Goal: Task Accomplishment & Management: Manage account settings

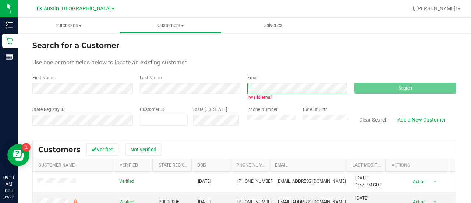
click at [178, 89] on div "First Name Last Name Email Invalid email Search" at bounding box center [244, 87] width 424 height 26
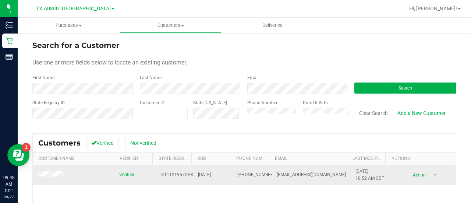
click at [42, 178] on td at bounding box center [74, 175] width 82 height 20
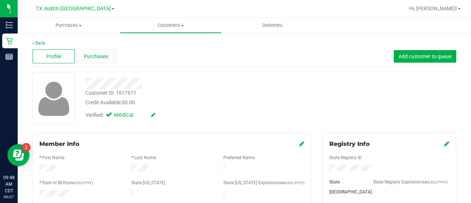
click at [92, 51] on div "Purchases" at bounding box center [96, 56] width 42 height 14
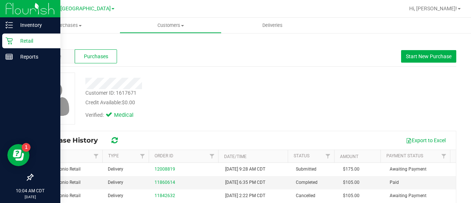
click at [11, 41] on icon at bounding box center [9, 40] width 7 height 7
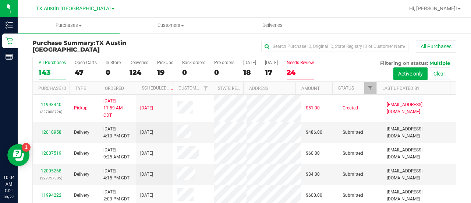
click at [302, 73] on div "24" at bounding box center [300, 72] width 27 height 8
click at [0, 0] on input "Needs Review 24" at bounding box center [0, 0] width 0 height 0
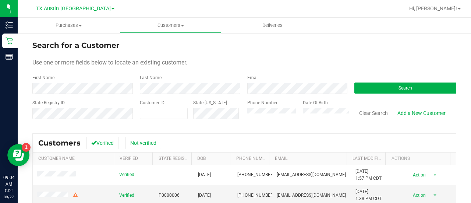
click at [262, 82] on div "Email" at bounding box center [296, 84] width 108 height 20
click at [268, 99] on form "Search for a Customer Use one or more fields below to locate an existing custom…" at bounding box center [244, 83] width 424 height 86
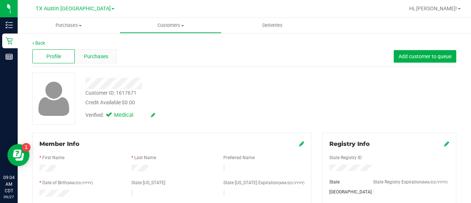
click at [110, 59] on div "Purchases" at bounding box center [96, 56] width 42 height 14
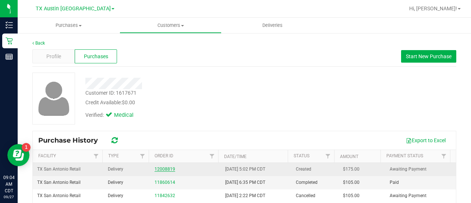
click at [166, 168] on link "12008819" at bounding box center [165, 168] width 21 height 5
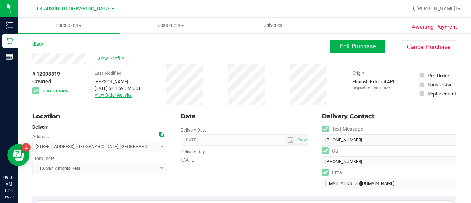
click at [107, 96] on link "View Order Activity" at bounding box center [113, 94] width 37 height 5
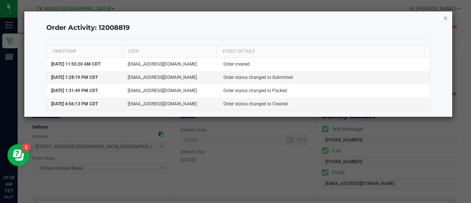
click at [445, 21] on icon "button" at bounding box center [445, 17] width 5 height 9
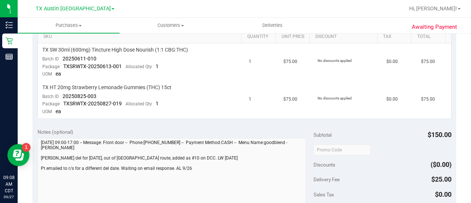
scroll to position [50, 0]
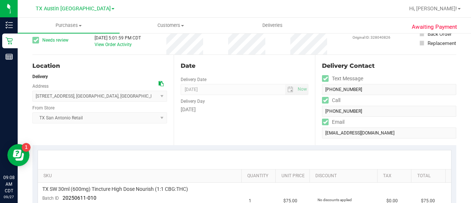
click at [159, 86] on icon at bounding box center [161, 83] width 5 height 5
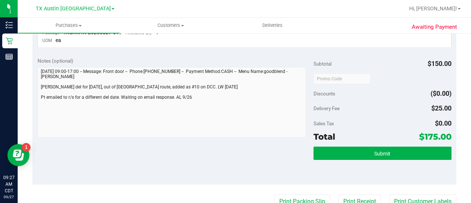
scroll to position [0, 0]
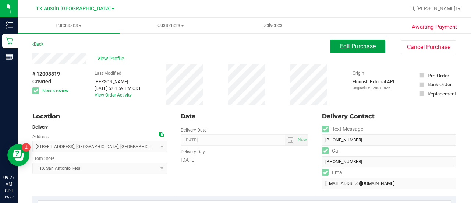
click at [360, 50] on button "Edit Purchase" at bounding box center [357, 46] width 55 height 13
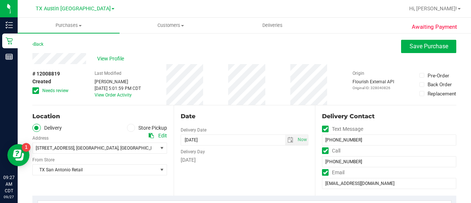
click at [34, 87] on span at bounding box center [35, 90] width 7 height 7
click at [0, 0] on input "Needs review" at bounding box center [0, 0] width 0 height 0
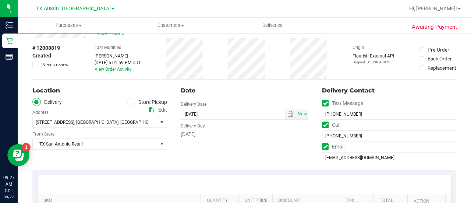
scroll to position [32, 0]
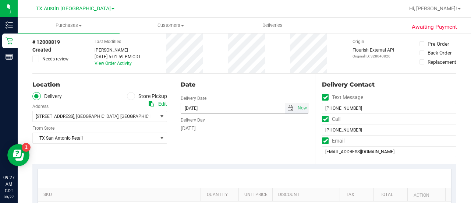
click at [288, 109] on span "select" at bounding box center [291, 108] width 6 height 6
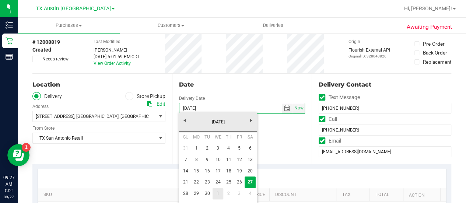
click at [218, 194] on link "1" at bounding box center [217, 193] width 11 height 11
type input "10/01/2025"
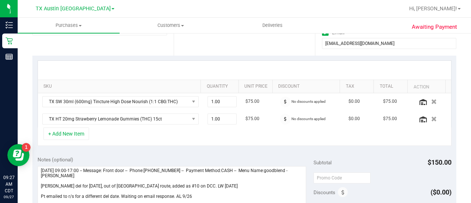
scroll to position [169, 0]
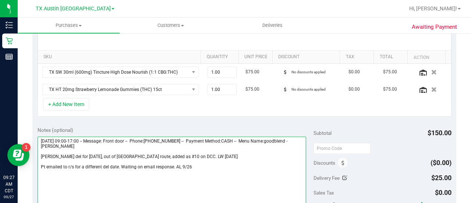
click at [133, 150] on textarea at bounding box center [172, 172] width 269 height 71
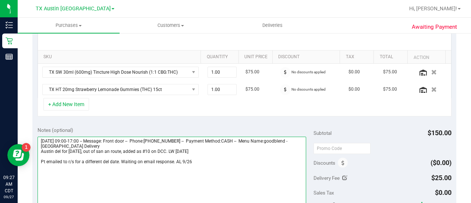
click at [135, 155] on textarea at bounding box center [172, 172] width 269 height 71
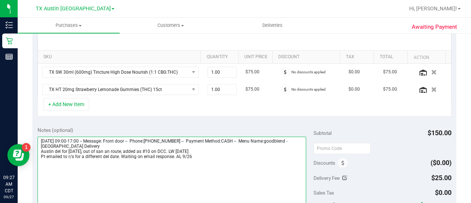
click at [212, 155] on textarea at bounding box center [172, 172] width 269 height 71
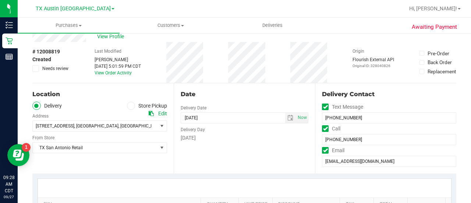
scroll to position [0, 0]
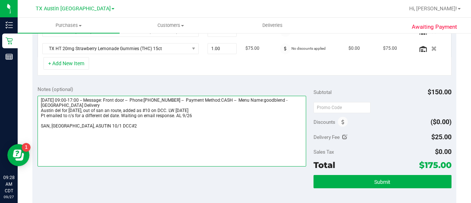
click at [267, 166] on textarea at bounding box center [172, 131] width 269 height 71
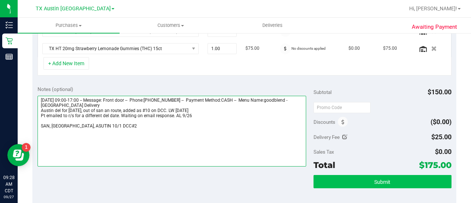
type textarea "Saturday 09/27/2025 09:00-17:00 -- Message: Front door -- Phone:5129714269 -- P…"
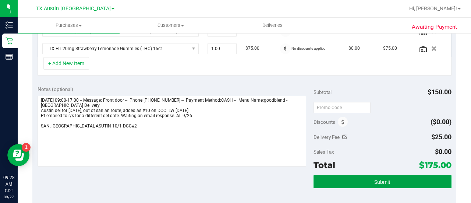
click at [352, 185] on button "Submit" at bounding box center [383, 181] width 138 height 13
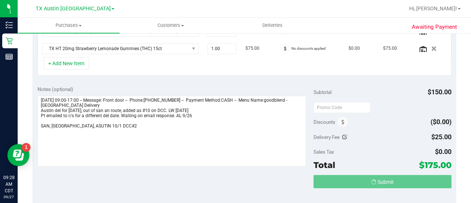
scroll to position [211, 0]
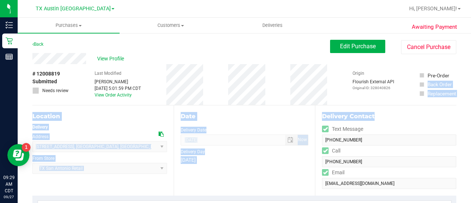
drag, startPoint x: 470, startPoint y: 75, endPoint x: 471, endPoint y: 79, distance: 4.0
click at [471, 111] on div "Purchases Summary of purchases Fulfillment All purchases Customers All customer…" at bounding box center [245, 110] width 454 height 185
click at [172, 29] on uib-tab-heading "Customers All customers Add a new customer All physicians" at bounding box center [170, 25] width 101 height 15
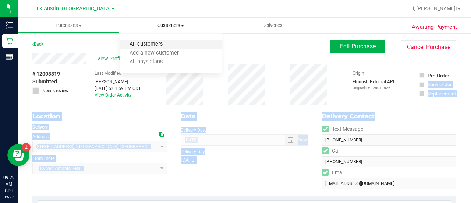
click at [153, 44] on span "All customers" at bounding box center [146, 44] width 53 height 6
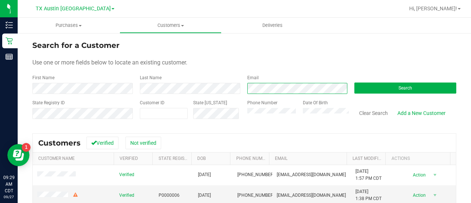
click at [274, 80] on div "Email" at bounding box center [296, 84] width 108 height 20
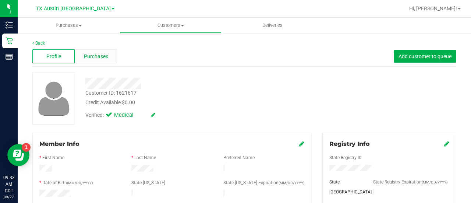
click at [96, 61] on div "Purchases" at bounding box center [96, 56] width 42 height 14
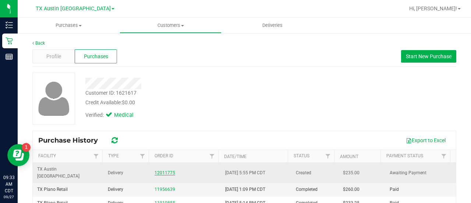
click at [158, 170] on link "12011775" at bounding box center [165, 172] width 21 height 5
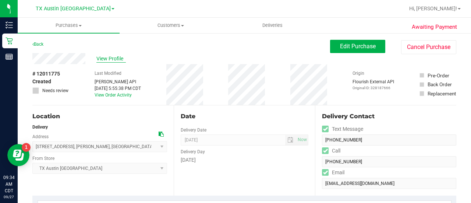
click at [121, 59] on span "View Profile" at bounding box center [110, 59] width 29 height 8
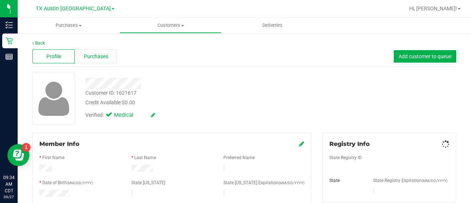
click at [90, 58] on span "Purchases" at bounding box center [96, 57] width 24 height 8
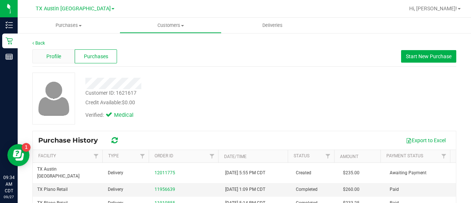
click at [51, 60] on span "Profile" at bounding box center [53, 57] width 15 height 8
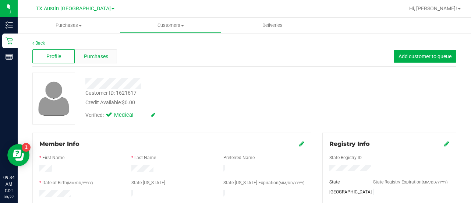
click at [103, 53] on span "Purchases" at bounding box center [96, 57] width 24 height 8
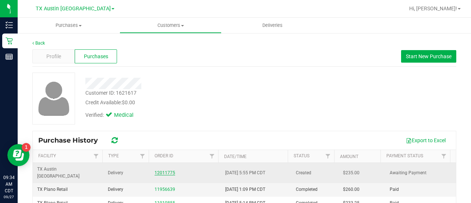
click at [156, 170] on link "12011775" at bounding box center [165, 172] width 21 height 5
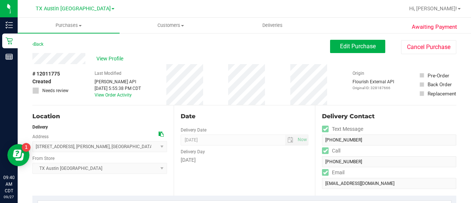
click at [158, 134] on div "Location Delivery Address 915 WISTERIA WAY , Richardson , TX 75080 Select addre…" at bounding box center [102, 150] width 141 height 90
click at [159, 134] on icon at bounding box center [161, 133] width 5 height 5
copy div
click at [107, 59] on span "View Profile" at bounding box center [110, 59] width 29 height 8
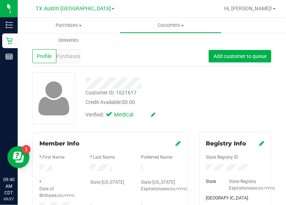
click at [229, 99] on div "Customer ID: 1621617 Credit Available: $0.00 Verified: Medical" at bounding box center [152, 99] width 250 height 52
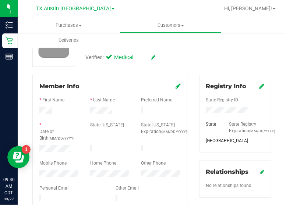
scroll to position [96, 0]
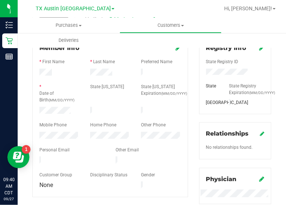
drag, startPoint x: 98, startPoint y: 97, endPoint x: 261, endPoint y: 118, distance: 164.1
click at [68, 102] on div "* Date of Birth (MM/DD/YYYY)" at bounding box center [59, 95] width 51 height 22
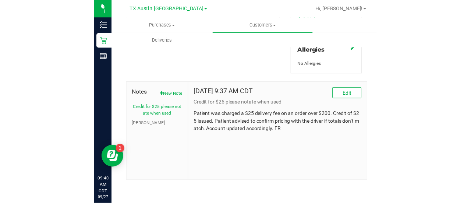
scroll to position [338, 0]
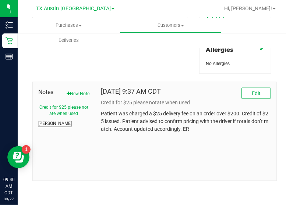
click at [46, 126] on button "Curt" at bounding box center [55, 124] width 34 height 7
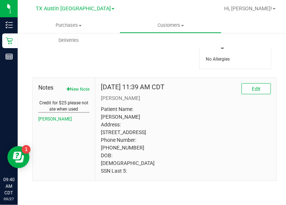
click at [54, 110] on button "Credit for $25 please notate when used" at bounding box center [63, 106] width 51 height 13
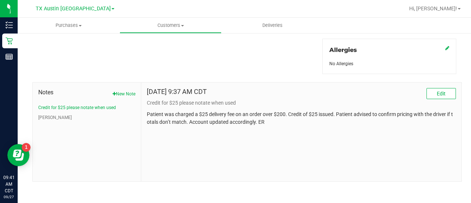
scroll to position [0, 0]
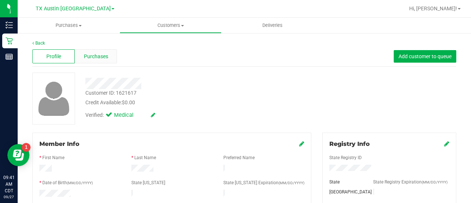
click at [105, 62] on div "Purchases" at bounding box center [96, 56] width 42 height 14
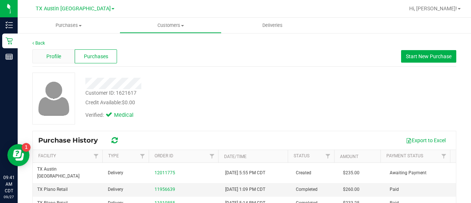
click at [56, 50] on div "Profile" at bounding box center [53, 56] width 42 height 14
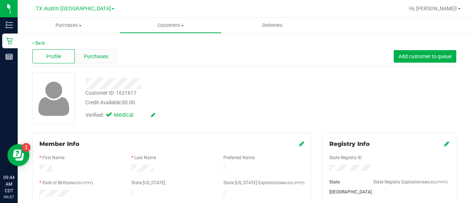
click at [101, 56] on span "Purchases" at bounding box center [96, 57] width 24 height 8
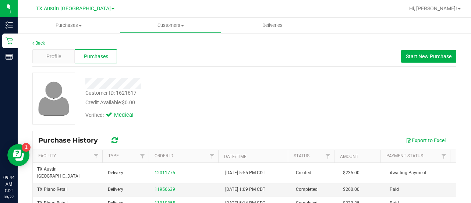
scroll to position [56, 0]
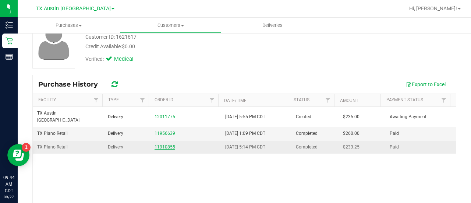
click at [159, 144] on div "11910855" at bounding box center [186, 147] width 62 height 7
click at [161, 144] on link "11910855" at bounding box center [165, 146] width 21 height 5
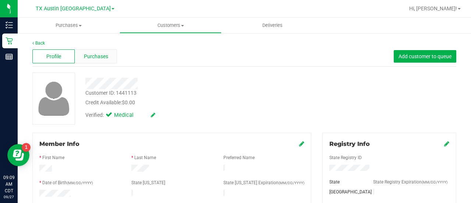
click at [108, 54] on div "Purchases" at bounding box center [96, 56] width 42 height 14
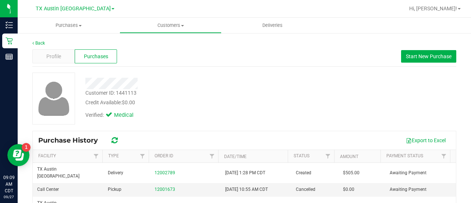
click at [167, 80] on div at bounding box center [189, 83] width 218 height 11
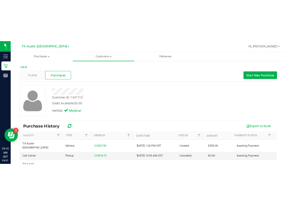
scroll to position [19, 0]
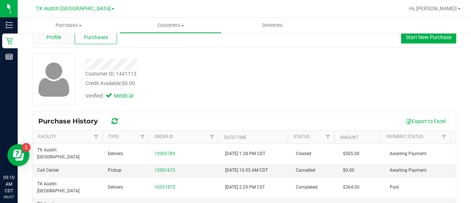
click at [65, 34] on div "Profile" at bounding box center [53, 37] width 42 height 14
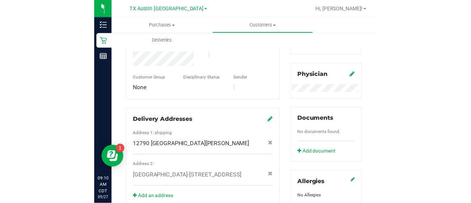
scroll to position [358, 0]
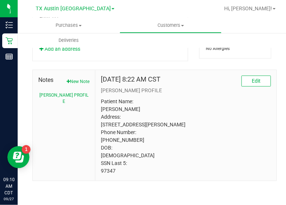
click at [246, 127] on p "Patient Name: Billie Wilson Address: 12790 FM-1173 Krum, TX, 76249 Phone Number…" at bounding box center [186, 136] width 170 height 77
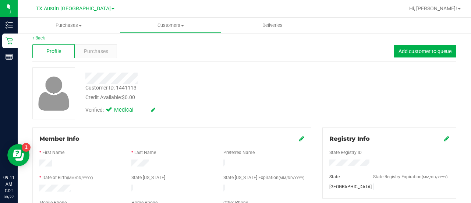
scroll to position [0, 0]
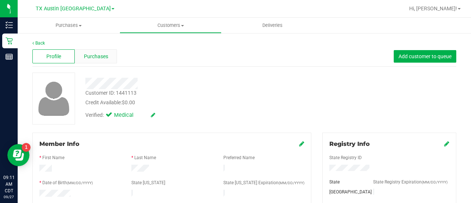
click at [102, 54] on span "Purchases" at bounding box center [96, 57] width 24 height 8
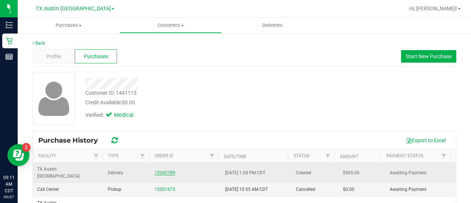
click at [166, 170] on link "12002789" at bounding box center [165, 172] width 21 height 5
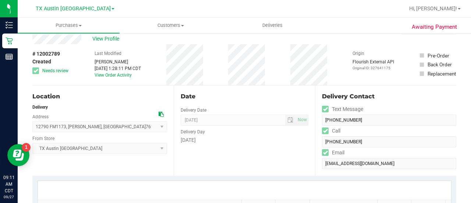
scroll to position [18, 0]
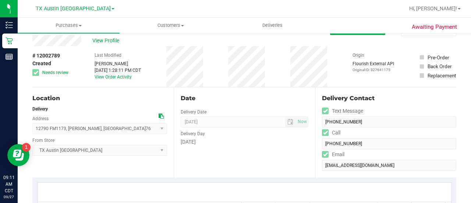
click at [159, 113] on icon at bounding box center [161, 115] width 5 height 5
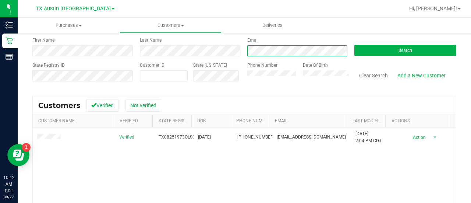
scroll to position [43, 0]
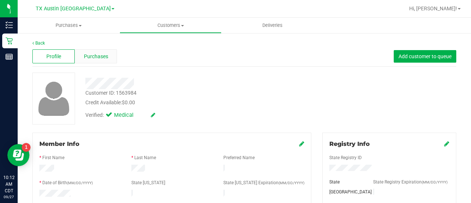
click at [94, 57] on span "Purchases" at bounding box center [96, 57] width 24 height 8
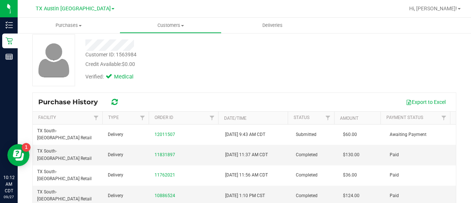
scroll to position [41, 0]
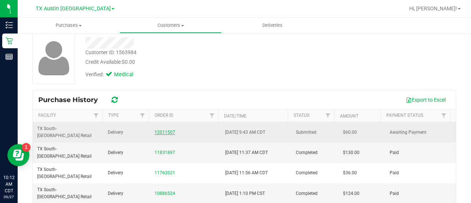
click at [168, 130] on link "12011507" at bounding box center [165, 132] width 21 height 5
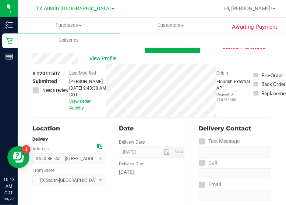
click at [102, 63] on div "View Profile" at bounding box center [88, 58] width 113 height 11
click at [102, 60] on span "View Profile" at bounding box center [103, 59] width 29 height 8
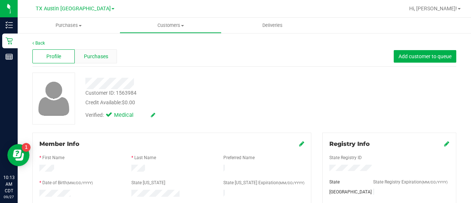
click at [94, 57] on span "Purchases" at bounding box center [96, 57] width 24 height 8
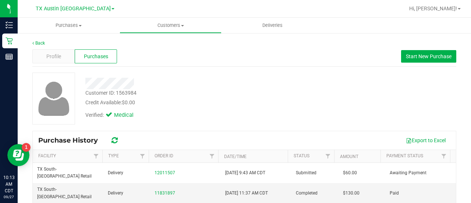
scroll to position [40, 0]
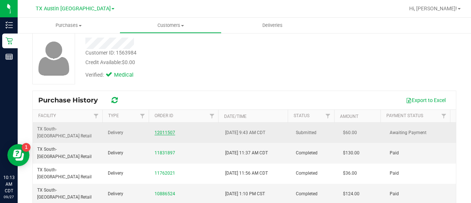
click at [162, 130] on link "12011507" at bounding box center [165, 132] width 21 height 5
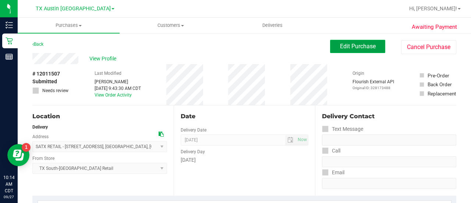
click at [347, 50] on span "Edit Purchase" at bounding box center [358, 46] width 36 height 7
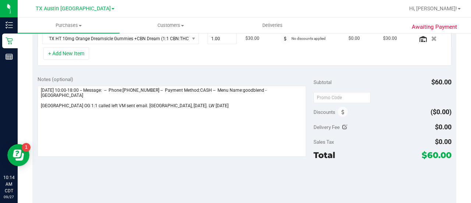
scroll to position [211, 0]
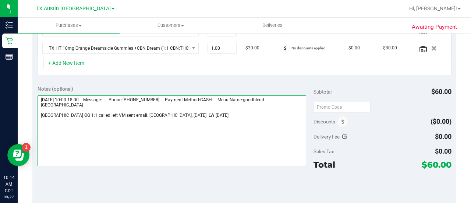
click at [140, 105] on textarea at bounding box center [172, 130] width 269 height 71
click at [236, 115] on textarea at bounding box center [172, 130] width 269 height 71
click at [68, 109] on textarea at bounding box center [172, 130] width 269 height 71
click at [225, 116] on textarea at bounding box center [172, 130] width 269 height 71
click at [89, 120] on textarea at bounding box center [172, 130] width 269 height 71
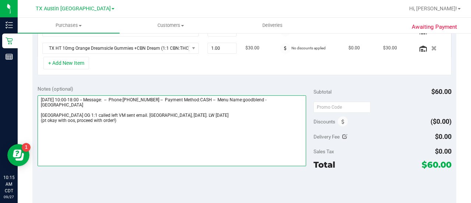
click at [125, 124] on textarea at bounding box center [172, 130] width 269 height 71
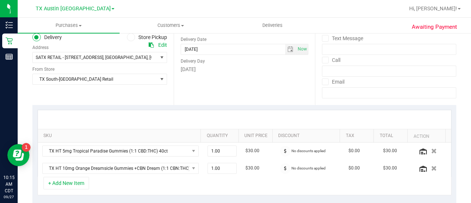
scroll to position [0, 0]
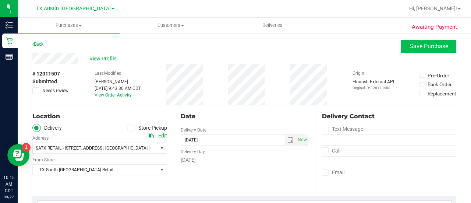
type textarea "Saturday 09/27/2025 10:00-18:00 -- Message: -- Phone:2549131319 -- Payment Meth…"
click at [412, 48] on span "Save Purchase" at bounding box center [429, 46] width 39 height 7
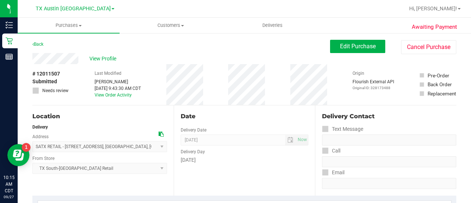
scroll to position [195, 0]
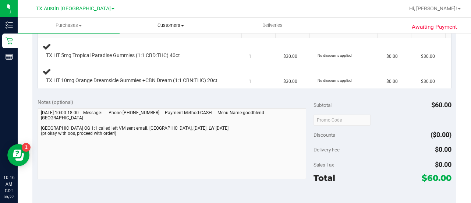
click at [166, 28] on span "Customers" at bounding box center [170, 25] width 101 height 7
click at [165, 41] on li "All customers" at bounding box center [171, 44] width 102 height 9
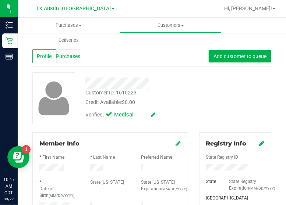
click at [68, 53] on span "Purchases" at bounding box center [68, 57] width 24 height 8
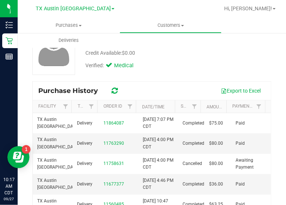
scroll to position [64, 0]
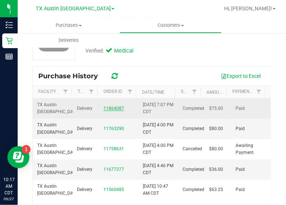
click at [109, 107] on link "11864087" at bounding box center [113, 108] width 21 height 5
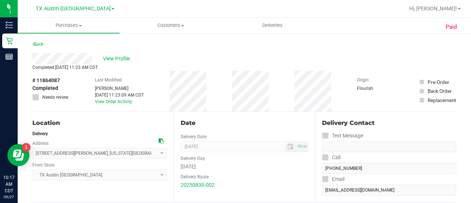
click at [97, 117] on div "Location Delivery Address 4220 Cartwright Rd , Missouri City , TX 77459 Select …" at bounding box center [102, 157] width 141 height 90
click at [116, 60] on span "View Profile" at bounding box center [117, 59] width 29 height 8
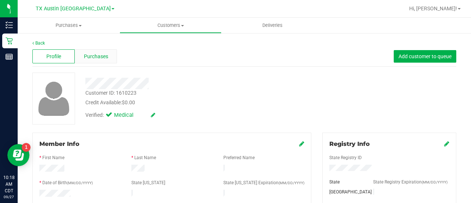
click at [102, 60] on div "Purchases" at bounding box center [96, 56] width 42 height 14
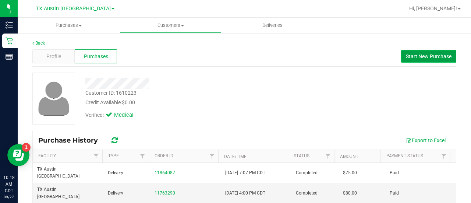
click at [438, 57] on span "Start New Purchase" at bounding box center [429, 56] width 46 height 6
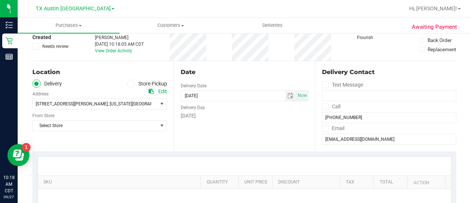
scroll to position [33, 0]
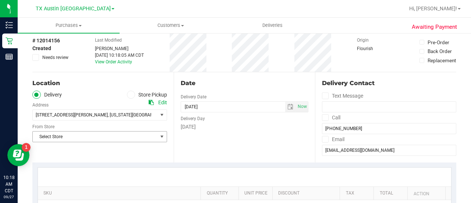
click at [97, 139] on span "Select Store" at bounding box center [95, 136] width 125 height 10
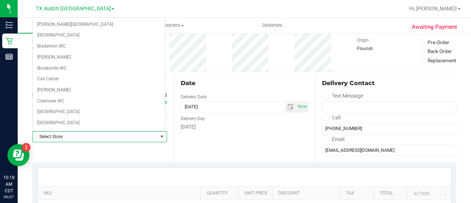
scroll to position [521, 0]
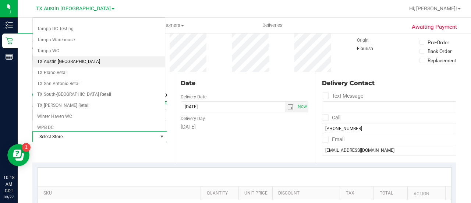
click at [51, 56] on li "TX Austin [GEOGRAPHIC_DATA]" at bounding box center [99, 61] width 132 height 11
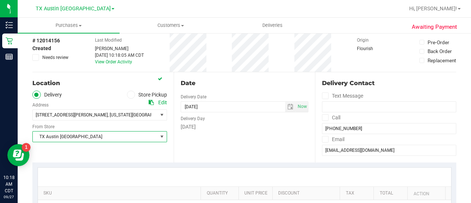
scroll to position [39, 0]
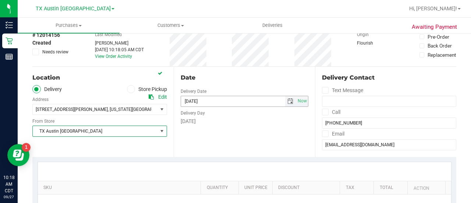
click at [288, 101] on span "select" at bounding box center [291, 101] width 6 height 6
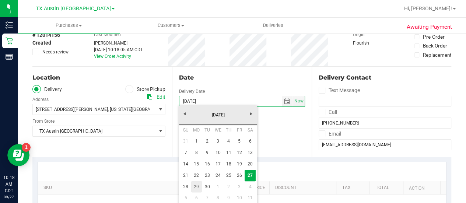
click at [199, 187] on link "29" at bounding box center [196, 186] width 11 height 11
type input "[DATE]"
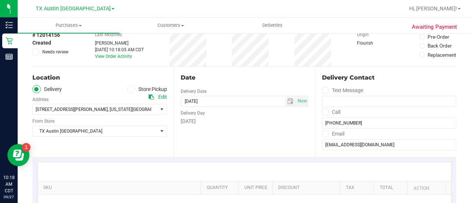
click at [253, 171] on div at bounding box center [245, 171] width 414 height 19
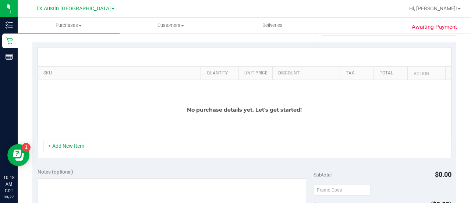
scroll to position [141, 0]
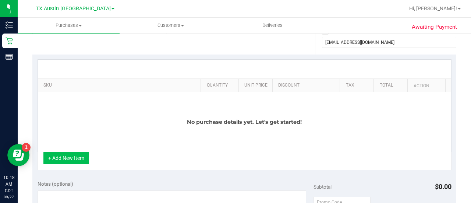
click at [80, 154] on button "+ Add New Item" at bounding box center [66, 158] width 46 height 13
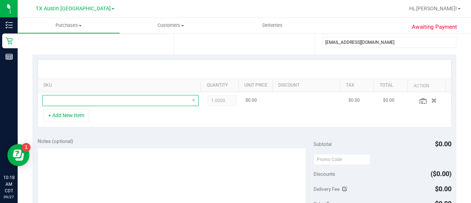
click at [123, 100] on span "NO DATA FOUND" at bounding box center [116, 100] width 147 height 10
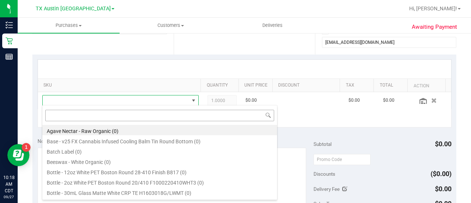
scroll to position [11, 148]
type input "soothe"
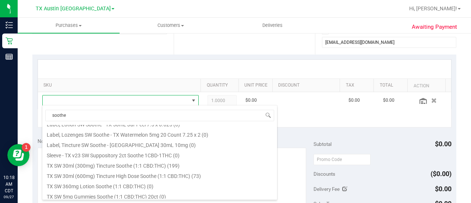
scroll to position [235, 0]
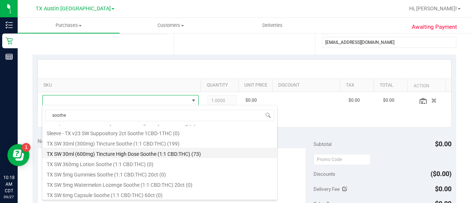
click at [203, 156] on li "TX SW 30ml (600mg) Tincture High Dose Soothe (1:1 CBD:THC) (73)" at bounding box center [159, 153] width 235 height 10
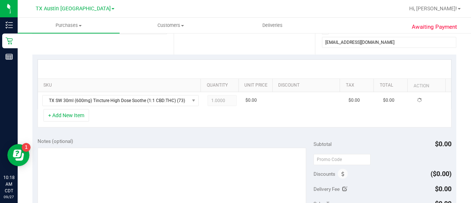
click at [195, 123] on div "+ Add New Item" at bounding box center [245, 118] width 414 height 18
click at [204, 133] on div "Notes (optional) Subtotal $75.00 Discounts ($0.00) Delivery Fee $0.00 Sales Tax…" at bounding box center [244, 199] width 424 height 133
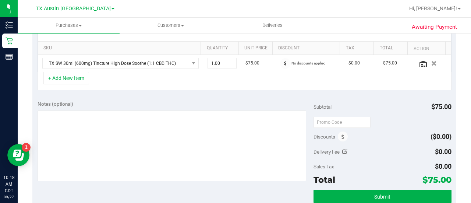
scroll to position [180, 0]
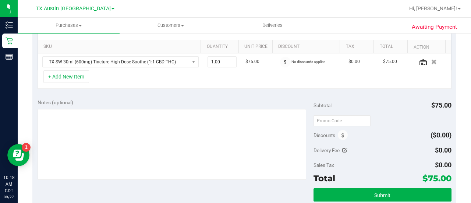
click at [169, 102] on div "Notes (optional)" at bounding box center [176, 102] width 276 height 7
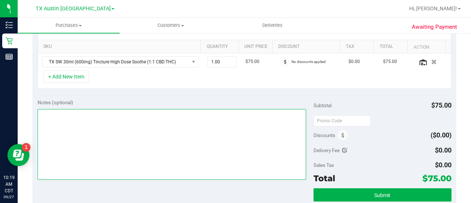
click at [169, 112] on textarea at bounding box center [172, 144] width 269 height 71
click at [171, 127] on textarea at bounding box center [172, 144] width 269 height 71
click at [142, 127] on textarea at bounding box center [172, 144] width 269 height 71
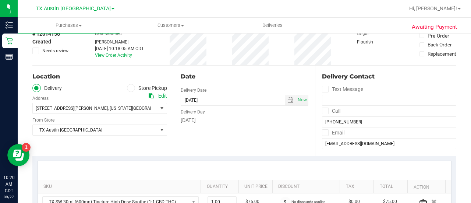
scroll to position [22, 0]
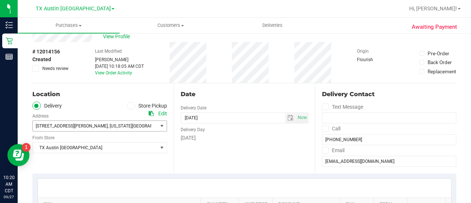
type textarea "HOUSTON PU 9/29 CCLM9/27"
click at [108, 124] on span ", Missouri City" at bounding box center [141, 125] width 67 height 5
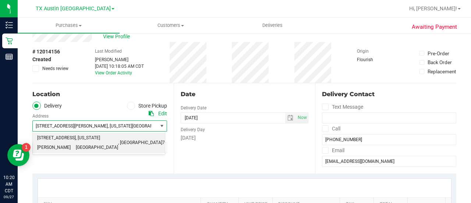
click at [108, 124] on span ", Missouri City" at bounding box center [141, 125] width 67 height 5
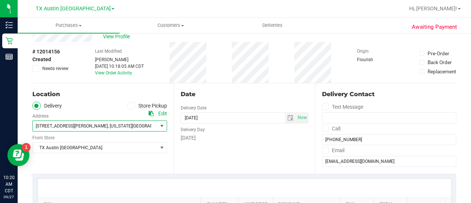
click at [165, 115] on div "Edit" at bounding box center [162, 114] width 9 height 8
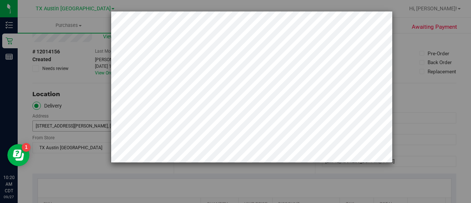
click at [80, 106] on div at bounding box center [238, 101] width 477 height 203
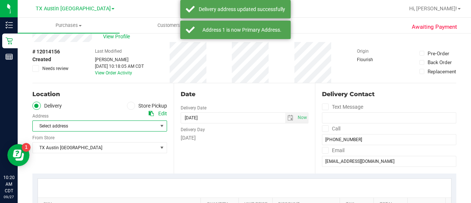
click at [100, 122] on span "Select address" at bounding box center [92, 126] width 119 height 10
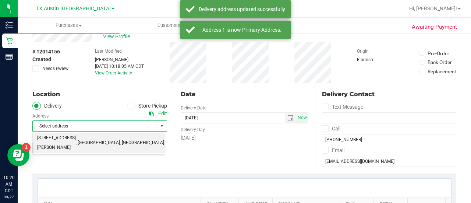
click at [164, 140] on span "77055" at bounding box center [170, 143] width 13 height 10
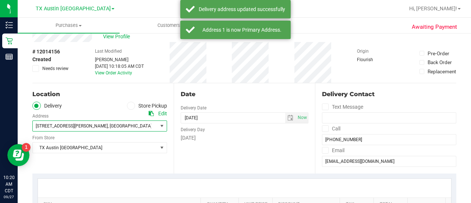
click at [115, 141] on div "[GEOGRAPHIC_DATA] [GEOGRAPHIC_DATA] [GEOGRAPHIC_DATA] Select Store [PERSON_NAME…" at bounding box center [99, 142] width 135 height 22
click at [116, 143] on span "TX Austin [GEOGRAPHIC_DATA]" at bounding box center [95, 148] width 125 height 10
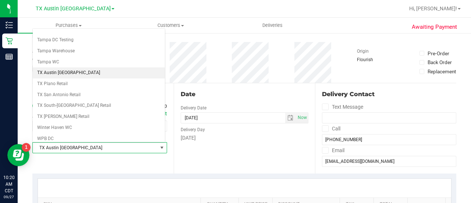
scroll to position [521, 0]
click at [141, 163] on div "Location Delivery Store Pickup Address Edit 9432 Katy Fwy , Houston , TX 77055 …" at bounding box center [102, 128] width 141 height 90
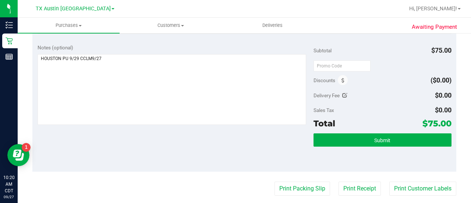
scroll to position [233, 0]
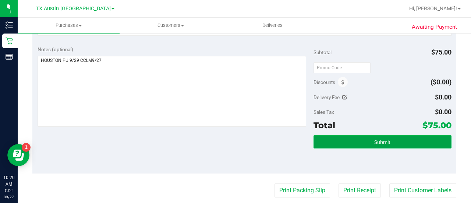
click at [348, 139] on button "Submit" at bounding box center [383, 141] width 138 height 13
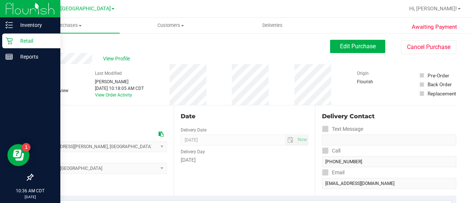
click at [19, 42] on p "Retail" at bounding box center [35, 40] width 44 height 9
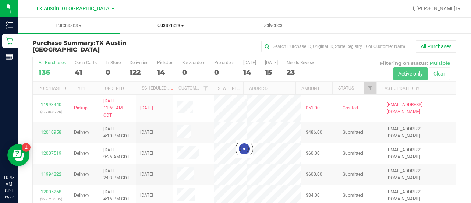
click at [178, 28] on span "Customers" at bounding box center [170, 25] width 101 height 7
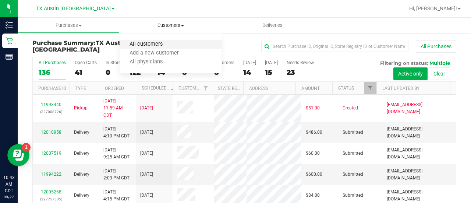
click at [158, 44] on span "All customers" at bounding box center [146, 44] width 53 height 6
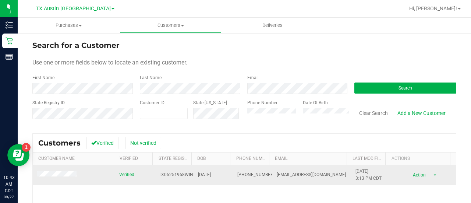
click at [55, 177] on span at bounding box center [58, 175] width 42 height 8
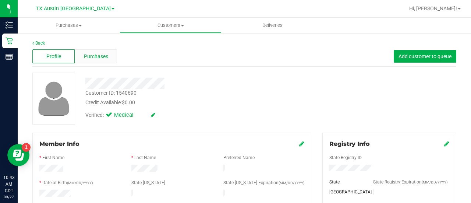
click at [99, 59] on span "Purchases" at bounding box center [96, 57] width 24 height 8
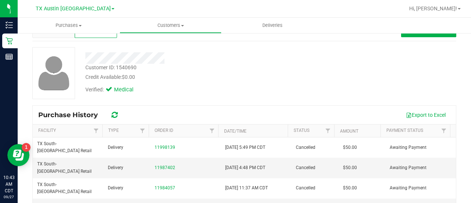
scroll to position [18, 0]
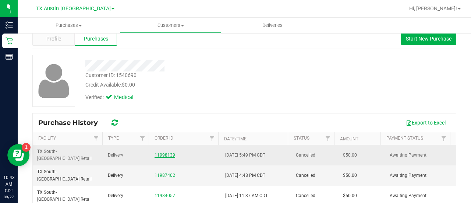
click at [167, 152] on link "11998139" at bounding box center [165, 154] width 21 height 5
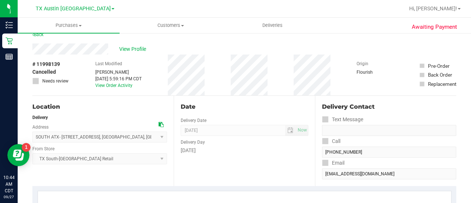
scroll to position [12, 0]
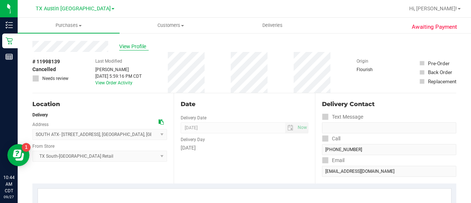
click at [136, 45] on span "View Profile" at bounding box center [133, 47] width 29 height 8
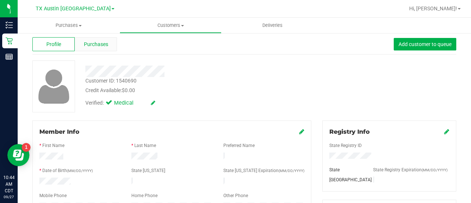
click at [103, 44] on span "Purchases" at bounding box center [96, 45] width 24 height 8
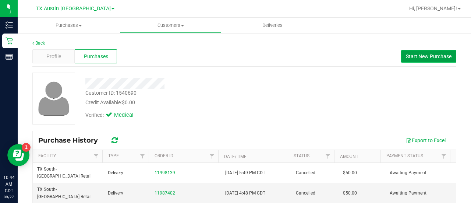
click at [417, 58] on span "Start New Purchase" at bounding box center [429, 56] width 46 height 6
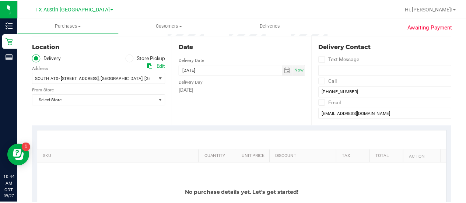
scroll to position [69, 0]
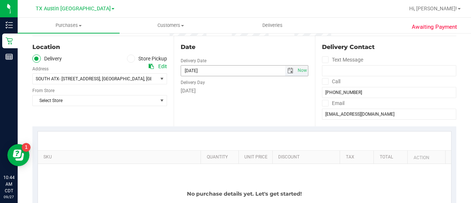
click at [288, 69] on span "select" at bounding box center [291, 71] width 6 height 6
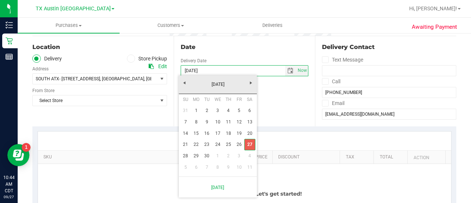
click at [251, 148] on link "27" at bounding box center [250, 144] width 11 height 11
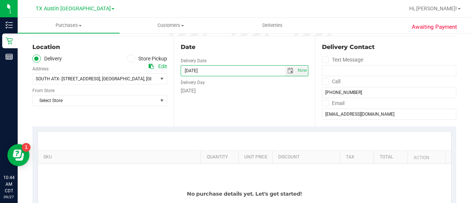
click at [144, 120] on div "Location Delivery Store Pickup Address Edit SOUTH ATX- 7105 E RIVERSIDE DR , AU…" at bounding box center [102, 81] width 141 height 90
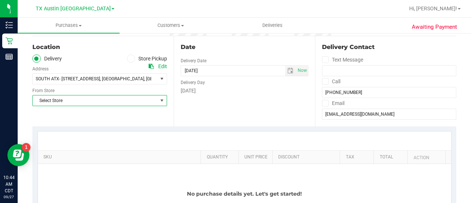
click at [129, 103] on span "Select Store" at bounding box center [95, 100] width 125 height 10
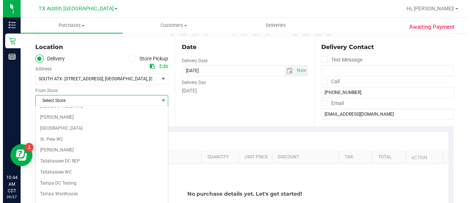
scroll to position [521, 0]
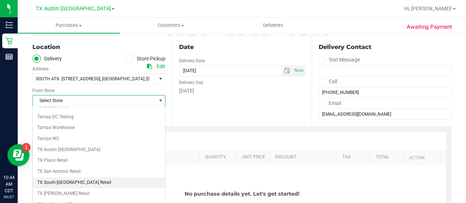
click at [82, 177] on li "TX South-[GEOGRAPHIC_DATA] Retail" at bounding box center [99, 182] width 132 height 11
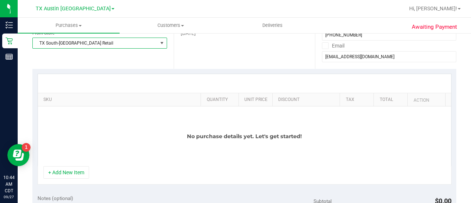
scroll to position [161, 0]
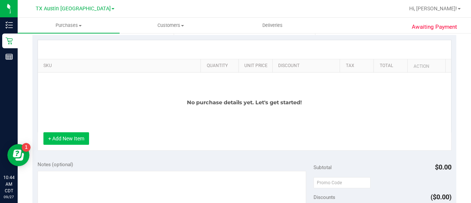
click at [65, 137] on button "+ Add New Item" at bounding box center [66, 138] width 46 height 13
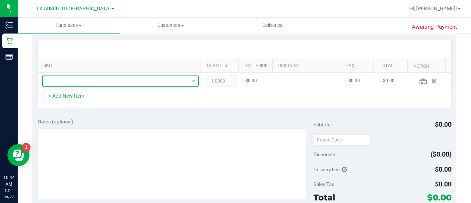
click at [159, 76] on span "NO DATA FOUND" at bounding box center [116, 81] width 147 height 10
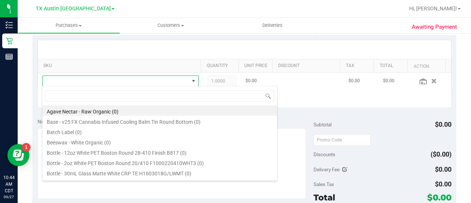
scroll to position [11, 148]
type input "high dose"
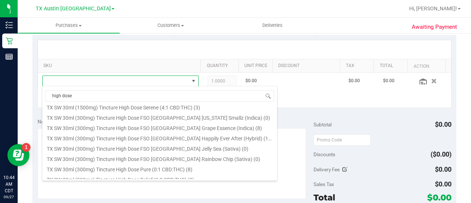
scroll to position [115, 0]
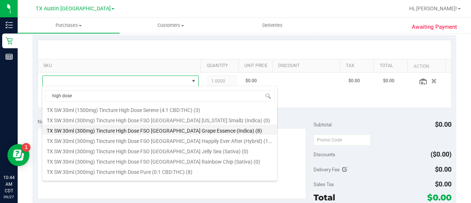
click at [216, 128] on li "TX SW 30ml (300mg) Tincture High Dose FSO TX Grape Essence (Indica) (8)" at bounding box center [159, 129] width 235 height 10
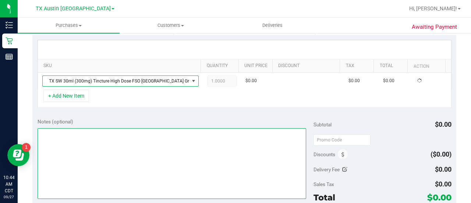
click at [208, 152] on textarea at bounding box center [172, 163] width 269 height 71
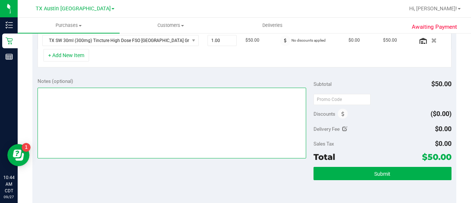
scroll to position [203, 0]
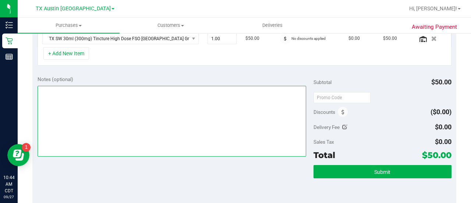
click at [200, 126] on textarea at bounding box center [172, 121] width 269 height 71
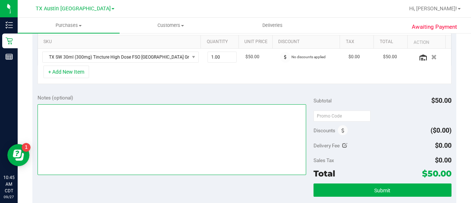
scroll to position [183, 0]
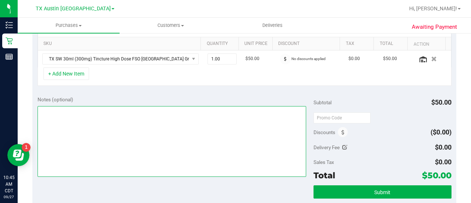
click at [152, 133] on textarea at bounding box center [172, 141] width 269 height 71
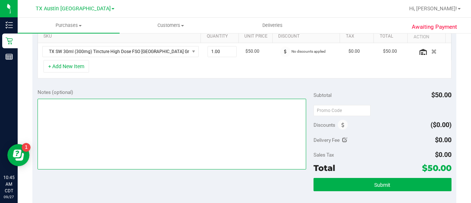
scroll to position [192, 0]
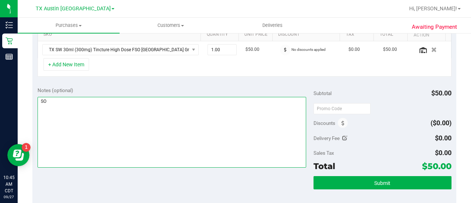
type textarea "S"
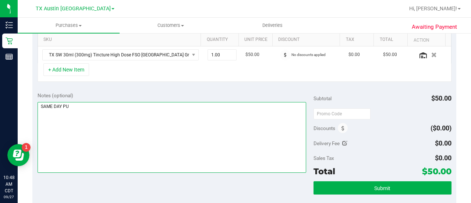
click at [223, 131] on textarea at bounding box center [172, 137] width 269 height 71
click at [203, 123] on textarea at bounding box center [172, 137] width 269 height 71
click at [175, 122] on textarea at bounding box center [172, 137] width 269 height 71
click at [179, 126] on textarea at bounding box center [172, 137] width 269 height 71
click at [62, 103] on textarea at bounding box center [172, 137] width 269 height 71
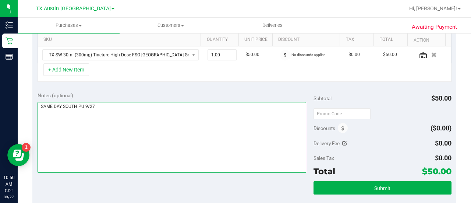
click at [165, 112] on textarea at bounding box center [172, 137] width 269 height 71
type textarea "SAME DAY SOUTH PU 9/27 CCLM"
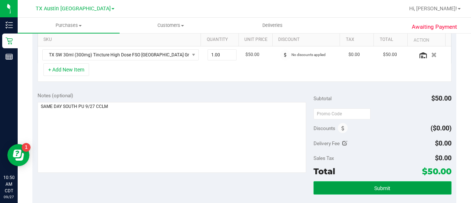
click at [344, 189] on button "Submit" at bounding box center [383, 187] width 138 height 13
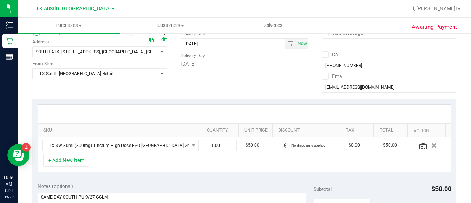
scroll to position [95, 0]
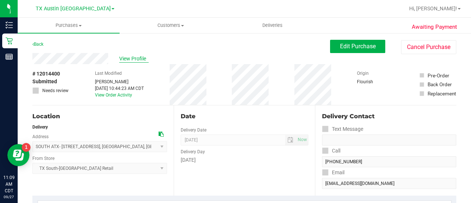
drag, startPoint x: 140, startPoint y: 54, endPoint x: 140, endPoint y: 59, distance: 4.8
click at [140, 59] on div "View Profile" at bounding box center [181, 58] width 298 height 11
click at [140, 59] on span "View Profile" at bounding box center [133, 59] width 29 height 8
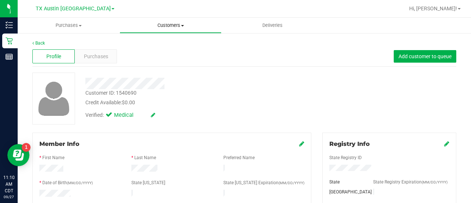
click at [165, 28] on span "Customers" at bounding box center [170, 25] width 101 height 7
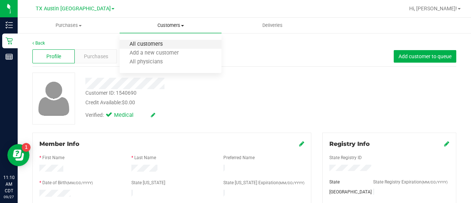
click at [165, 45] on span "All customers" at bounding box center [146, 44] width 53 height 6
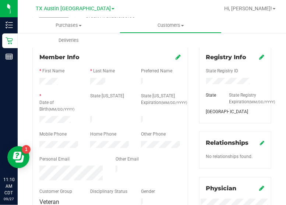
scroll to position [85, 0]
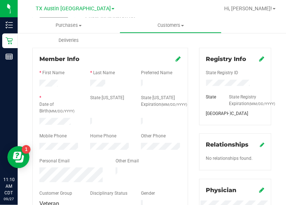
click at [268, 130] on div "Registry Info State Registry ID State State Registry Expiration (MM/DD/YYYY) TX…" at bounding box center [235, 185] width 83 height 275
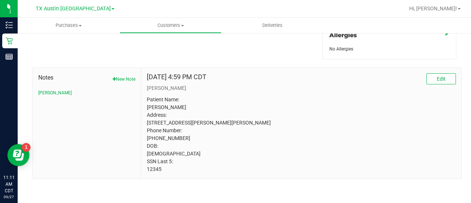
scroll to position [0, 0]
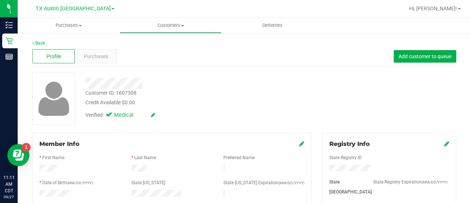
click at [233, 103] on div "Credit Available: $0.00" at bounding box center [188, 103] width 207 height 8
click at [284, 113] on div "Verified: Medical" at bounding box center [189, 114] width 218 height 16
click at [92, 61] on div "Purchases" at bounding box center [96, 56] width 42 height 14
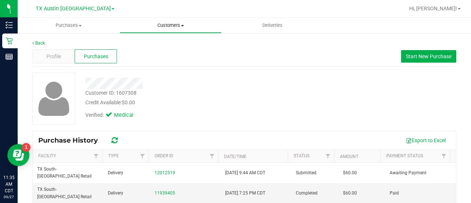
click at [161, 27] on span "Customers" at bounding box center [170, 25] width 101 height 7
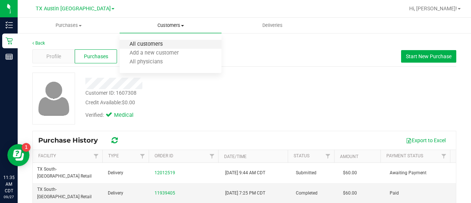
click at [155, 45] on span "All customers" at bounding box center [146, 44] width 53 height 6
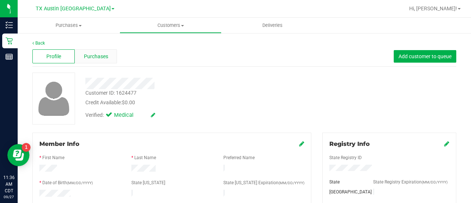
click at [86, 55] on span "Purchases" at bounding box center [96, 57] width 24 height 8
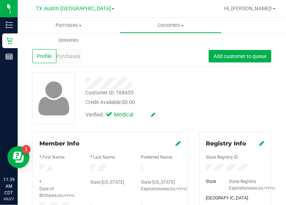
click at [73, 56] on span "Purchases" at bounding box center [68, 57] width 24 height 8
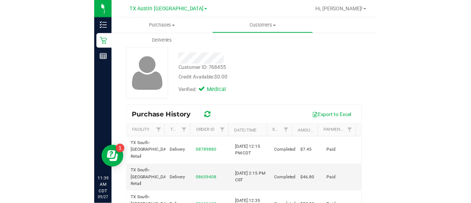
scroll to position [26, 0]
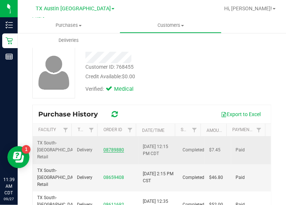
click at [110, 148] on link "08789880" at bounding box center [113, 150] width 21 height 5
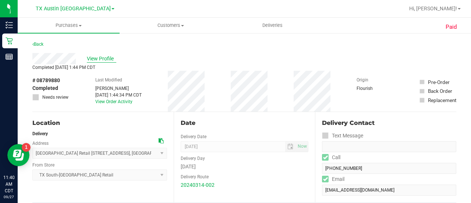
click at [94, 61] on span "View Profile" at bounding box center [101, 59] width 29 height 8
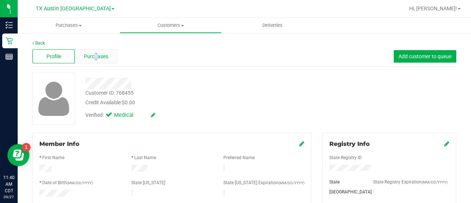
click at [95, 60] on div "Purchases" at bounding box center [96, 56] width 42 height 14
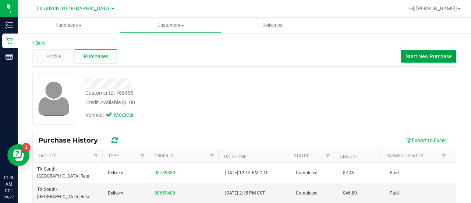
click at [434, 55] on span "Start New Purchase" at bounding box center [429, 56] width 46 height 6
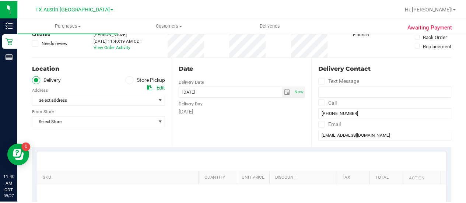
scroll to position [61, 0]
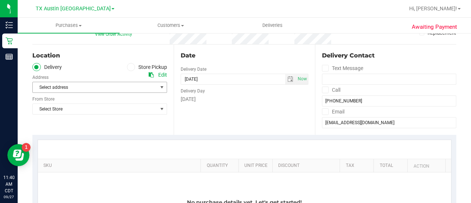
click at [116, 85] on span "Select address" at bounding box center [92, 87] width 119 height 10
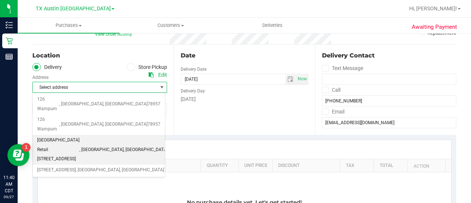
click at [80, 136] on span "South Austin Retail 7105 E. Riverside Dr. Austin, TX 78741" at bounding box center [58, 150] width 42 height 28
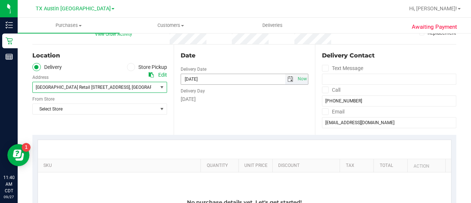
click at [288, 81] on span "select" at bounding box center [291, 79] width 6 height 6
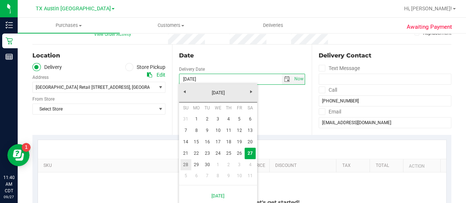
click at [186, 168] on link "28" at bounding box center [185, 164] width 11 height 11
type input "[DATE]"
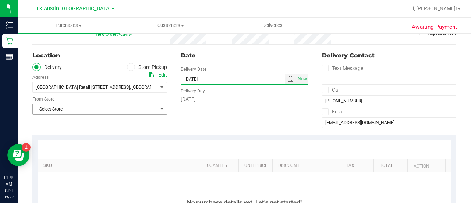
click at [138, 109] on span "Select Store" at bounding box center [95, 109] width 125 height 10
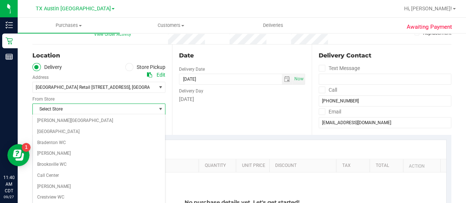
scroll to position [521, 0]
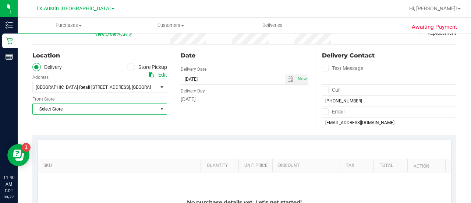
click at [159, 110] on span "select" at bounding box center [162, 109] width 6 height 6
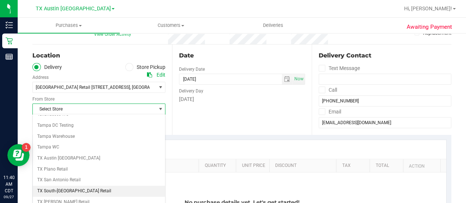
click at [56, 186] on li "TX South-[GEOGRAPHIC_DATA] Retail" at bounding box center [99, 191] width 132 height 11
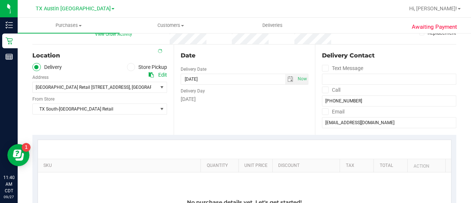
click at [153, 135] on div "SKU Quantity Unit Price Discount Tax Total Action No purchase details yet. Let'…" at bounding box center [244, 195] width 424 height 121
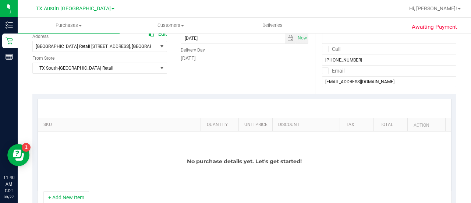
scroll to position [112, 0]
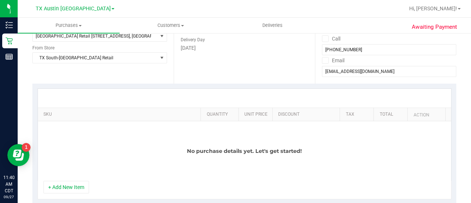
click at [239, 172] on div "No purchase details yet. Let's get started!" at bounding box center [245, 151] width 414 height 60
click at [70, 187] on button "+ Add New Item" at bounding box center [66, 187] width 46 height 13
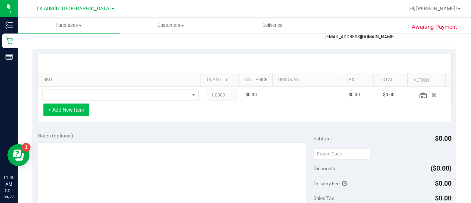
scroll to position [149, 0]
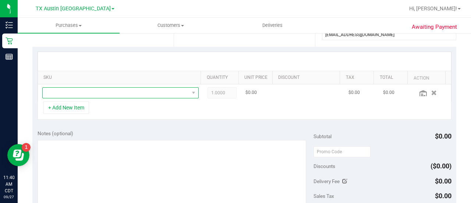
click at [175, 89] on span "NO DATA FOUND" at bounding box center [116, 93] width 147 height 10
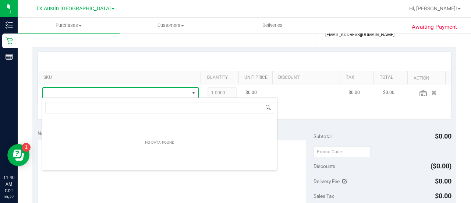
scroll to position [11, 148]
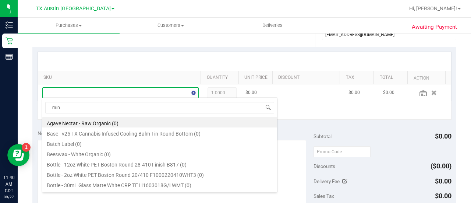
type input "mint"
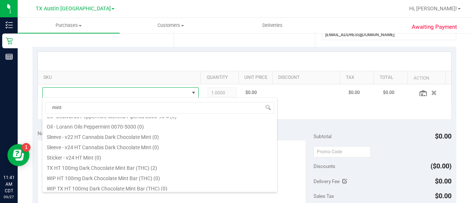
scroll to position [50, 0]
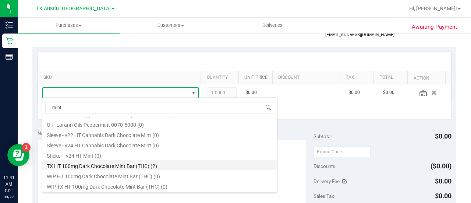
click at [151, 165] on li "TX HT 100mg Dark Chocolate Mint Bar (THC) (2)" at bounding box center [159, 165] width 235 height 10
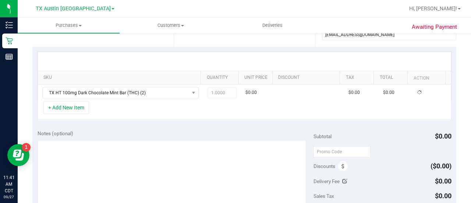
click at [168, 113] on div "+ Add New Item" at bounding box center [245, 110] width 414 height 18
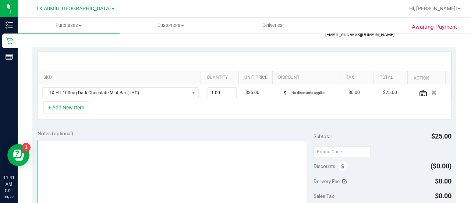
click at [97, 154] on textarea at bounding box center [172, 175] width 269 height 71
click at [101, 154] on textarea at bounding box center [172, 175] width 269 height 71
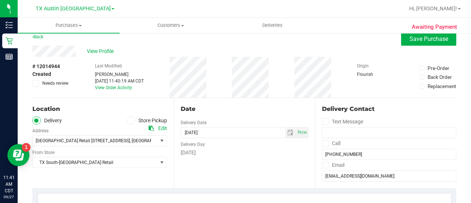
scroll to position [0, 0]
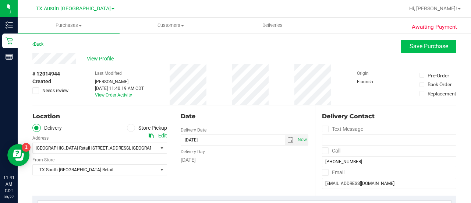
type textarea "SAME DAY SOUTH PU 9/27 CCLM"
click at [410, 43] on span "Save Purchase" at bounding box center [429, 46] width 39 height 7
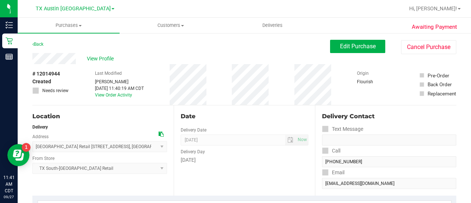
click at [91, 60] on span "View Profile" at bounding box center [101, 59] width 29 height 8
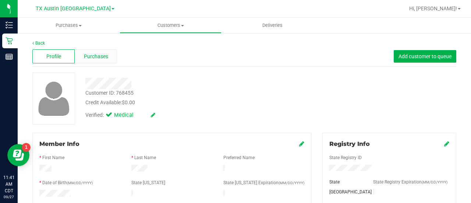
click at [91, 59] on span "Purchases" at bounding box center [96, 57] width 24 height 8
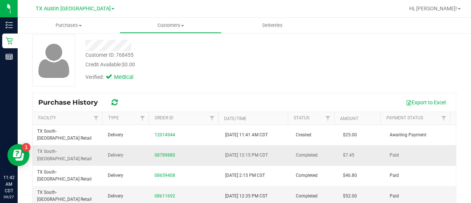
scroll to position [58, 0]
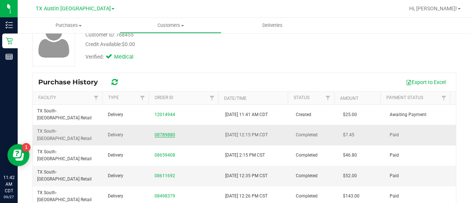
click at [160, 132] on link "08789880" at bounding box center [165, 134] width 21 height 5
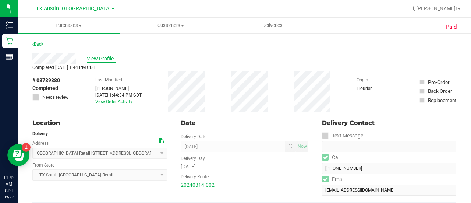
click at [101, 55] on span "View Profile" at bounding box center [101, 59] width 29 height 8
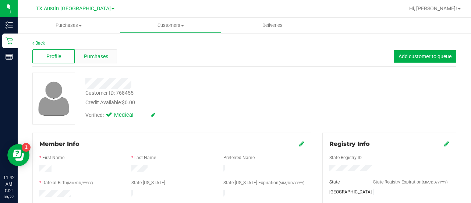
click at [106, 61] on div "Purchases" at bounding box center [96, 56] width 42 height 14
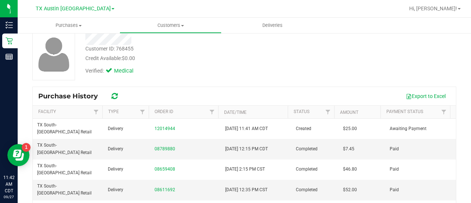
scroll to position [46, 0]
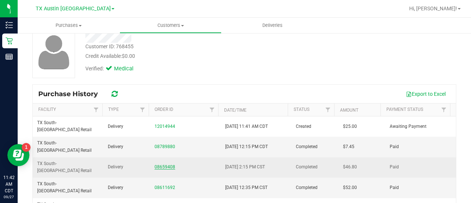
click at [167, 164] on link "08659408" at bounding box center [165, 166] width 21 height 5
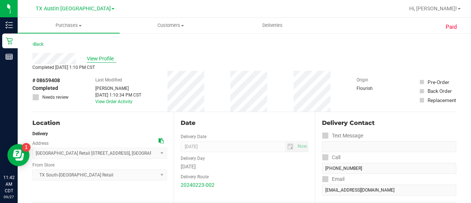
click at [103, 60] on span "View Profile" at bounding box center [101, 59] width 29 height 8
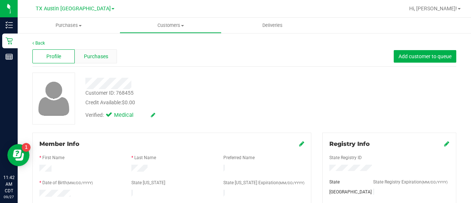
click at [100, 55] on span "Purchases" at bounding box center [96, 57] width 24 height 8
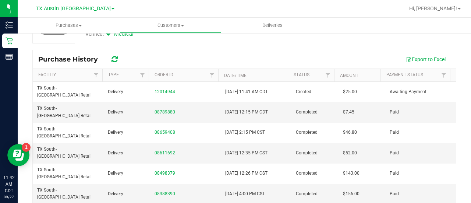
scroll to position [82, 0]
click at [165, 150] on link "08611692" at bounding box center [165, 152] width 21 height 5
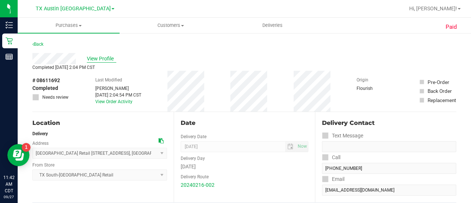
click at [98, 61] on span "View Profile" at bounding box center [101, 59] width 29 height 8
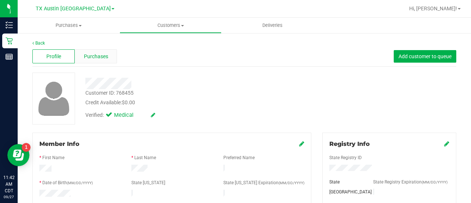
click at [102, 59] on span "Purchases" at bounding box center [96, 57] width 24 height 8
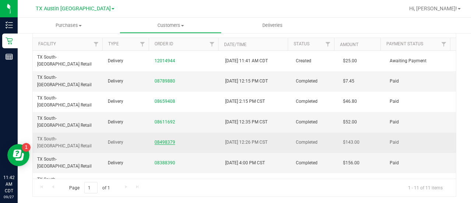
click at [161, 140] on link "08498379" at bounding box center [165, 142] width 21 height 5
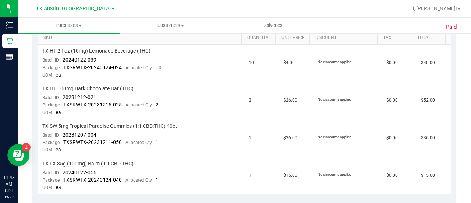
scroll to position [197, 0]
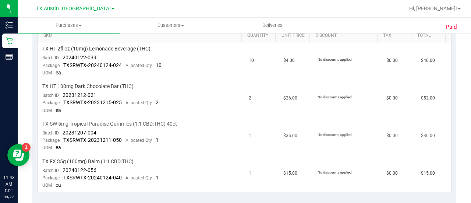
click at [175, 128] on td "TX SW 5mg Tropical Paradise Gummies (1:1 CBD:THC) 40ct Batch ID 20231207-004 Pa…" at bounding box center [141, 136] width 207 height 38
drag, startPoint x: 179, startPoint y: 122, endPoint x: 47, endPoint y: 124, distance: 131.8
click at [47, 124] on div "TX SW 5mg Tropical Paradise Gummies (1:1 CBD:THC) 40ct" at bounding box center [141, 123] width 198 height 7
click at [83, 121] on span "TX SW 5mg Tropical Paradise Gummies (1:1 CBD:THC) 40ct" at bounding box center [109, 123] width 135 height 7
click at [55, 126] on td "TX SW 5mg Tropical Paradise Gummies (1:1 CBD:THC) 40ct Batch ID 20231207-004 Pa…" at bounding box center [141, 136] width 207 height 38
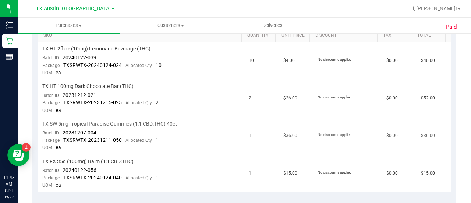
click at [58, 123] on span "TX SW 5mg Tropical Paradise Gummies (1:1 CBD:THC) 40ct" at bounding box center [109, 123] width 135 height 7
drag, startPoint x: 58, startPoint y: 123, endPoint x: 68, endPoint y: 124, distance: 9.7
click at [68, 124] on span "TX SW 5mg Tropical Paradise Gummies (1:1 CBD:THC) 40ct" at bounding box center [109, 123] width 135 height 7
click at [68, 121] on span "TX SW 5mg Tropical Paradise Gummies (1:1 CBD:THC) 40ct" at bounding box center [109, 123] width 135 height 7
drag, startPoint x: 169, startPoint y: 122, endPoint x: 178, endPoint y: 122, distance: 8.8
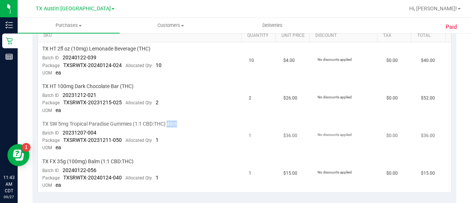
click at [177, 122] on span "TX SW 5mg Tropical Paradise Gummies (1:1 CBD:THC) 40ct" at bounding box center [109, 123] width 135 height 7
click at [196, 122] on div "TX SW 5mg Tropical Paradise Gummies (1:1 CBD:THC) 40ct" at bounding box center [141, 123] width 198 height 7
click at [225, 125] on div "TX SW 5mg Tropical Paradise Gummies (1:1 CBD:THC) 40ct" at bounding box center [141, 123] width 198 height 7
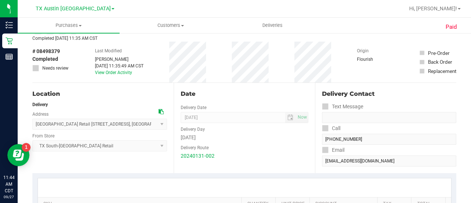
scroll to position [0, 0]
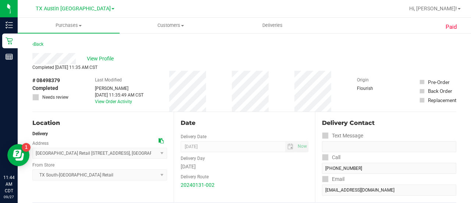
click at [127, 129] on div "Location Delivery Address South Austin Retail 7105 E. Riverside Dr. Austin, TX …" at bounding box center [102, 157] width 141 height 90
click at [98, 56] on span "View Profile" at bounding box center [101, 59] width 29 height 8
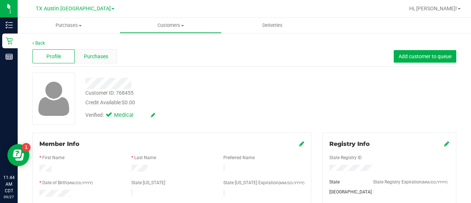
click at [102, 56] on span "Purchases" at bounding box center [96, 57] width 24 height 8
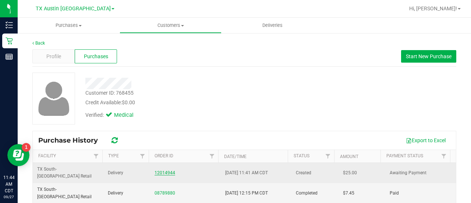
click at [158, 170] on link "12014944" at bounding box center [165, 172] width 21 height 5
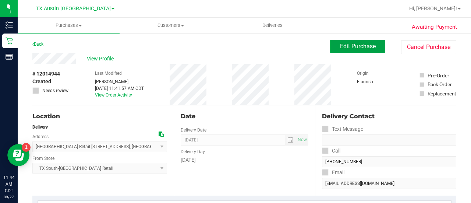
click at [340, 43] on span "Edit Purchase" at bounding box center [358, 46] width 36 height 7
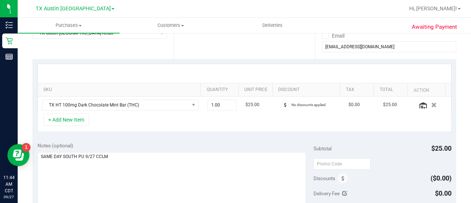
scroll to position [138, 0]
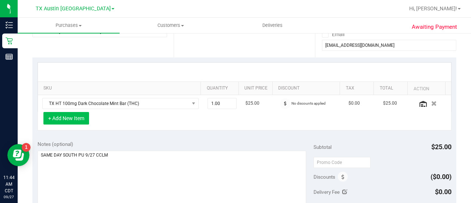
click at [60, 122] on button "+ Add New Item" at bounding box center [66, 118] width 46 height 13
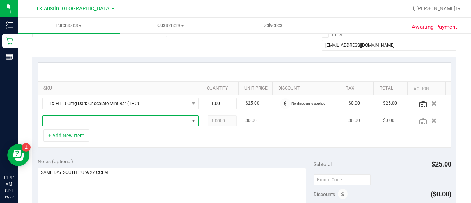
click at [130, 121] on span "NO DATA FOUND" at bounding box center [116, 121] width 147 height 10
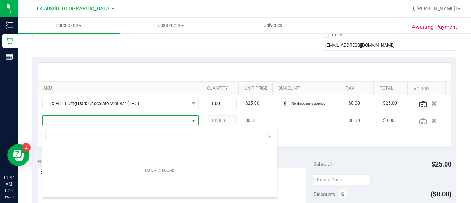
scroll to position [11, 148]
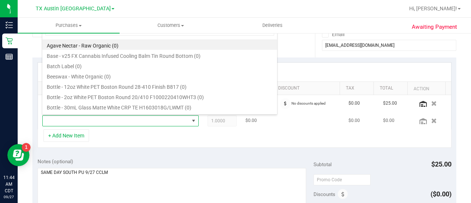
type input "s"
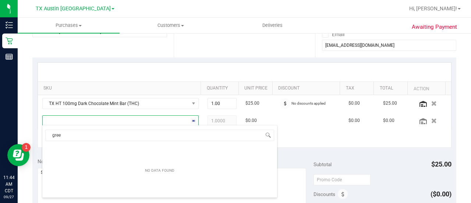
type input "green"
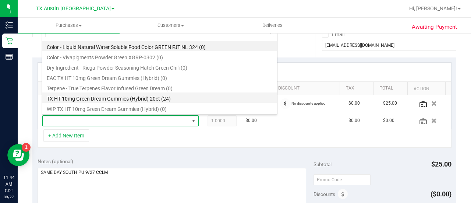
click at [180, 97] on li "TX HT 10mg Green Dream Gummies (Hybrid) 20ct (24)" at bounding box center [159, 97] width 235 height 10
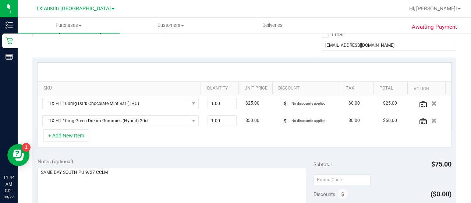
click at [207, 148] on div "SKU Quantity Unit Price Discount Tax Total Action TX HT 100mg Dark Chocolate Mi…" at bounding box center [244, 104] width 424 height 95
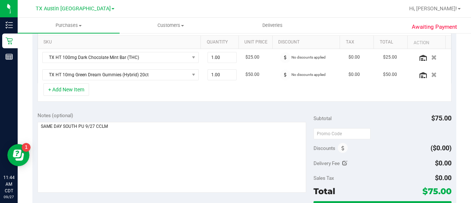
scroll to position [191, 0]
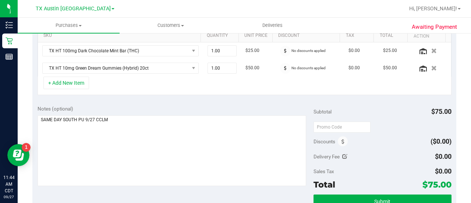
click at [129, 105] on div "Notes (optional)" at bounding box center [176, 108] width 276 height 7
click at [80, 81] on button "+ Add New Item" at bounding box center [66, 83] width 46 height 13
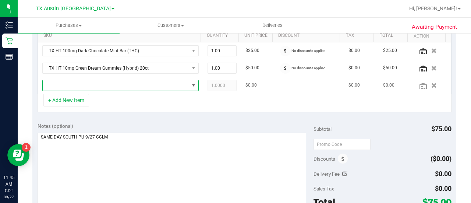
click at [104, 86] on span "NO DATA FOUND" at bounding box center [116, 85] width 147 height 10
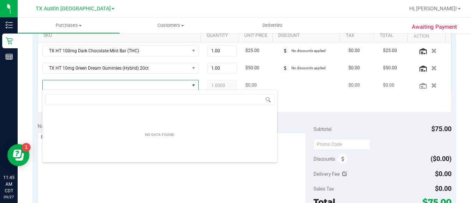
scroll to position [11, 148]
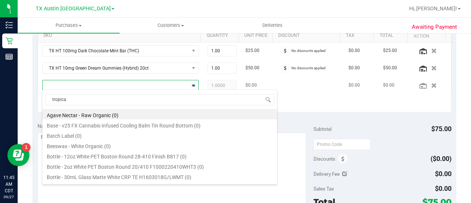
type input "tropical"
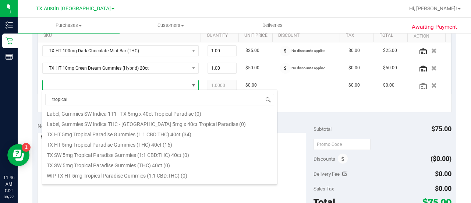
scroll to position [103, 0]
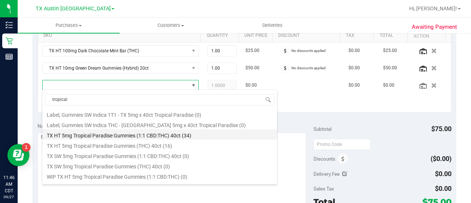
click at [170, 135] on li "TX HT 5mg Tropical Paradise Gummies (1:1 CBD:THC) 40ct (34)" at bounding box center [159, 134] width 235 height 10
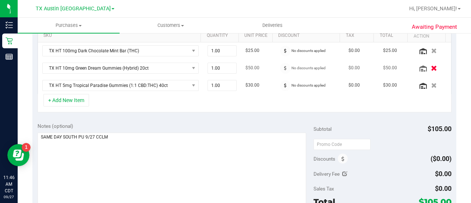
click at [431, 67] on icon "button" at bounding box center [434, 68] width 6 height 6
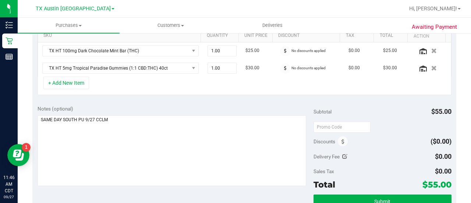
click at [155, 89] on div "+ Add New Item" at bounding box center [245, 86] width 414 height 18
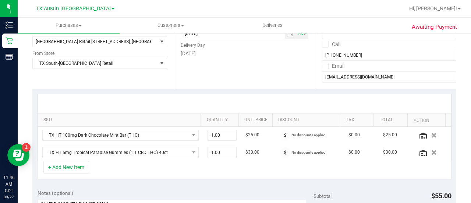
scroll to position [49, 0]
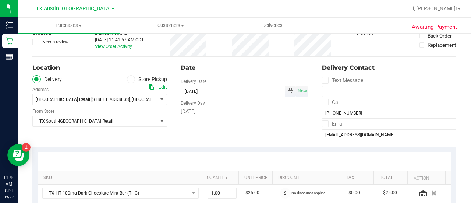
click at [288, 92] on span "select" at bounding box center [291, 91] width 6 height 6
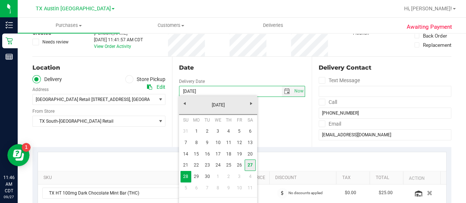
click at [250, 165] on link "27" at bounding box center [250, 164] width 11 height 11
type input "[DATE]"
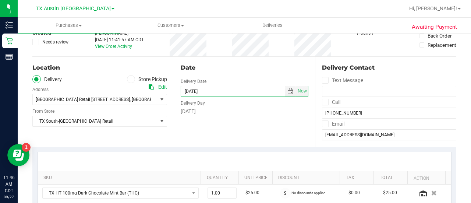
click at [270, 131] on div "Date Delivery Date 09/27/2025 Now 09/27/2025 08:00 AM Now Delivery Day Saturday" at bounding box center [244, 102] width 141 height 90
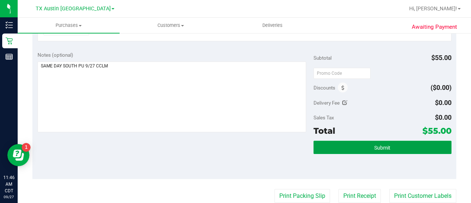
click at [360, 146] on button "Submit" at bounding box center [383, 147] width 138 height 13
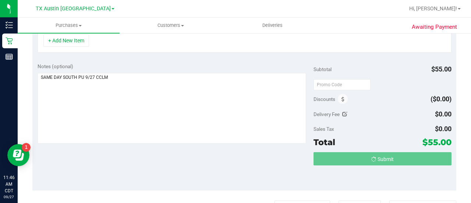
scroll to position [222, 0]
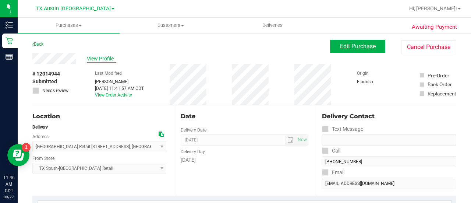
click at [99, 61] on span "View Profile" at bounding box center [101, 59] width 29 height 8
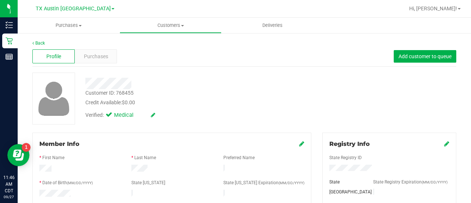
click at [99, 61] on div "Purchases" at bounding box center [96, 56] width 42 height 14
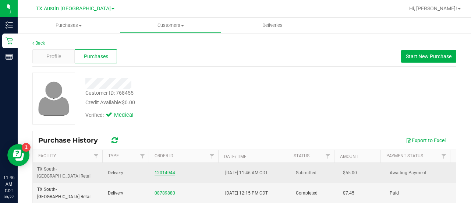
click at [161, 170] on link "12014944" at bounding box center [165, 172] width 21 height 5
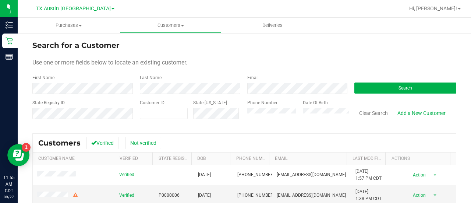
click at [286, 98] on form "Search for a Customer Use one or more fields below to locate an existing custom…" at bounding box center [244, 83] width 424 height 86
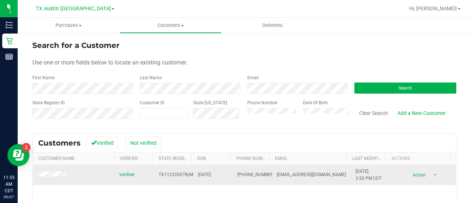
click at [50, 171] on span at bounding box center [53, 175] width 32 height 8
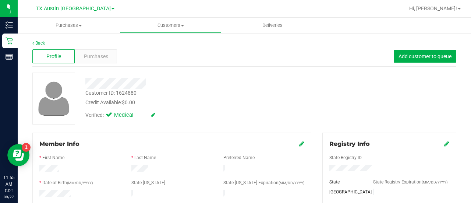
click at [236, 92] on div "Customer ID: 1624880 Credit Available: $0.00" at bounding box center [189, 97] width 218 height 17
click at [100, 60] on div "Purchases" at bounding box center [96, 56] width 42 height 14
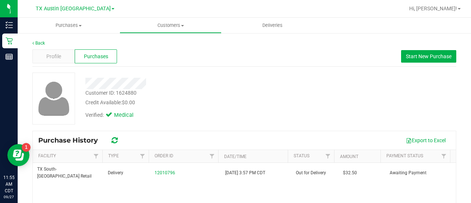
scroll to position [24, 0]
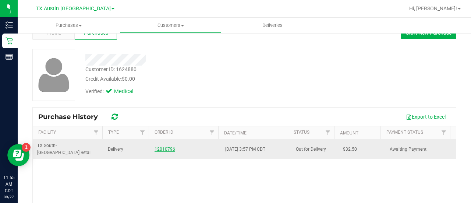
click at [158, 147] on link "12010796" at bounding box center [165, 149] width 21 height 5
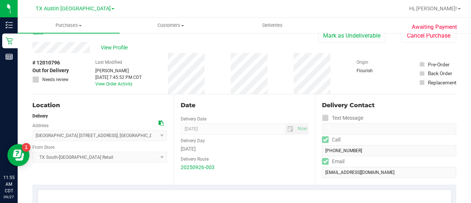
scroll to position [12, 0]
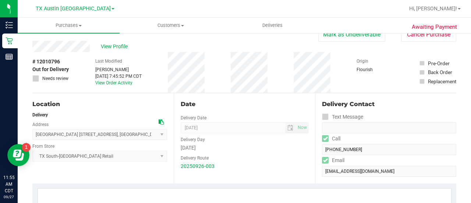
click at [131, 107] on div "Location" at bounding box center [99, 104] width 135 height 9
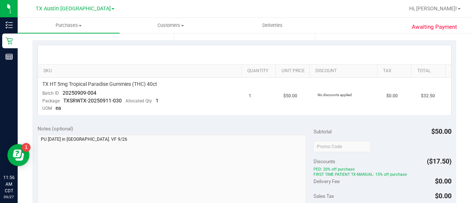
scroll to position [0, 0]
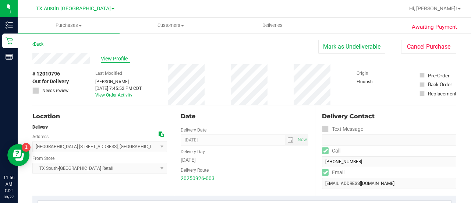
click at [105, 62] on span "View Profile" at bounding box center [115, 59] width 29 height 8
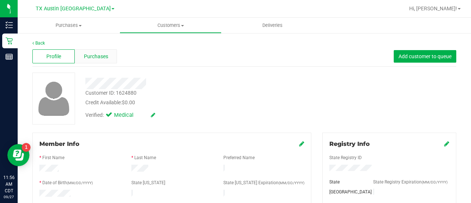
click at [107, 58] on span "Purchases" at bounding box center [96, 57] width 24 height 8
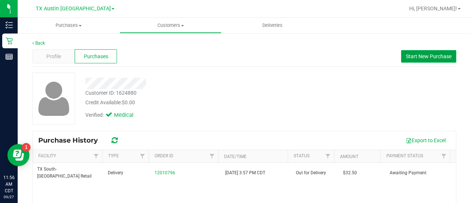
click at [411, 59] on button "Start New Purchase" at bounding box center [428, 56] width 55 height 13
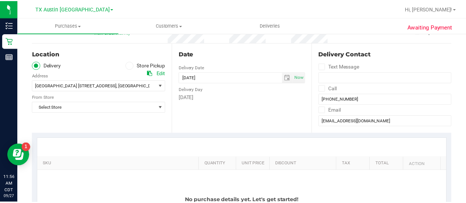
scroll to position [67, 0]
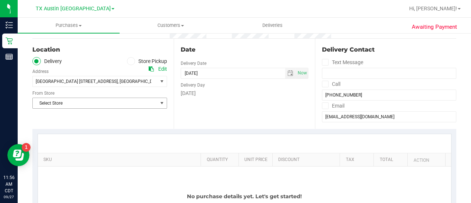
click at [154, 103] on span "Select Store" at bounding box center [95, 103] width 125 height 10
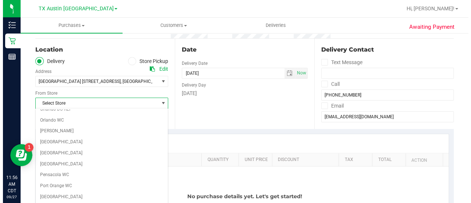
scroll to position [521, 0]
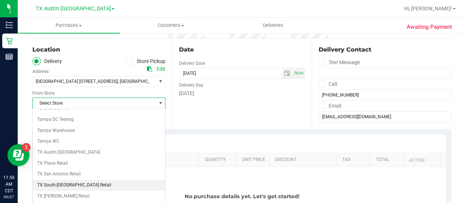
click at [58, 180] on li "TX South-[GEOGRAPHIC_DATA] Retail" at bounding box center [99, 185] width 132 height 11
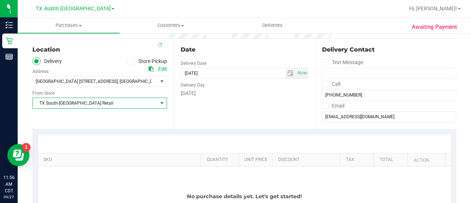
click at [143, 118] on div "Location Delivery Store Pickup Address Edit [GEOGRAPHIC_DATA][STREET_ADDRESS] ,…" at bounding box center [102, 84] width 141 height 90
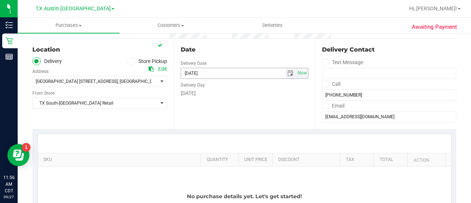
click at [288, 75] on span "select" at bounding box center [291, 73] width 6 height 6
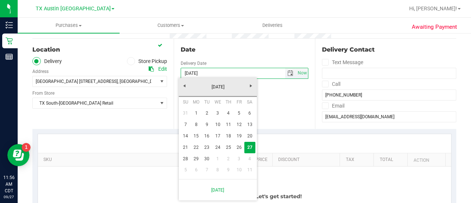
click at [201, 157] on link "29" at bounding box center [196, 158] width 11 height 11
type input "[DATE]"
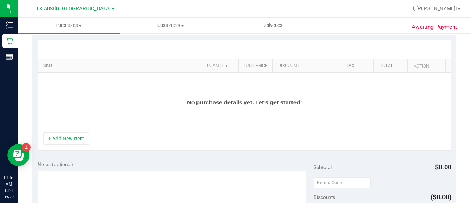
scroll to position [161, 0]
click at [66, 140] on button "+ Add New Item" at bounding box center [66, 137] width 46 height 13
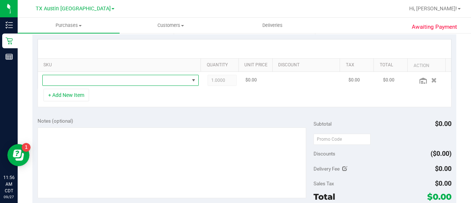
click at [149, 82] on span "NO DATA FOUND" at bounding box center [116, 80] width 147 height 10
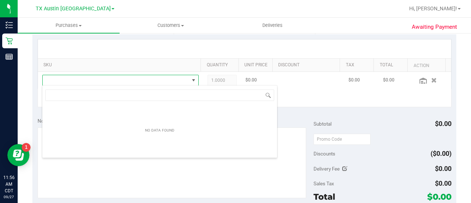
scroll to position [11, 148]
click at [148, 79] on span "NO DATA FOUND" at bounding box center [116, 80] width 147 height 10
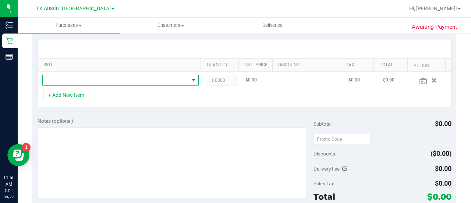
click at [148, 79] on span "NO DATA FOUND" at bounding box center [116, 80] width 147 height 10
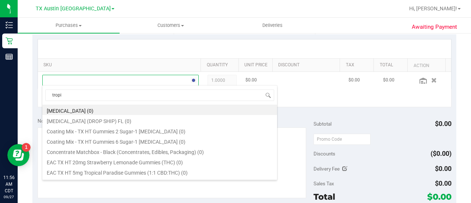
type input "tropic"
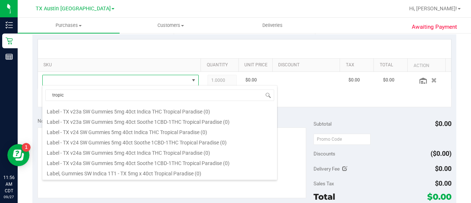
scroll to position [89, 0]
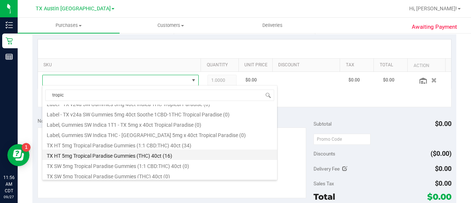
click at [243, 151] on li "TX HT 5mg Tropical Paradise Gummies (THC) 40ct (16)" at bounding box center [159, 155] width 235 height 10
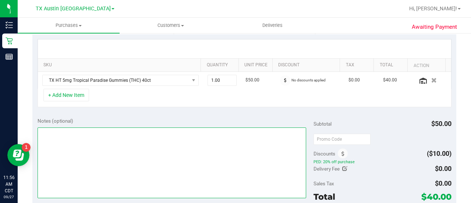
click at [211, 150] on textarea at bounding box center [172, 162] width 269 height 71
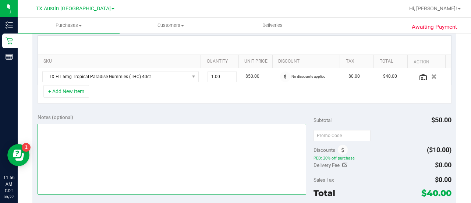
scroll to position [190, 0]
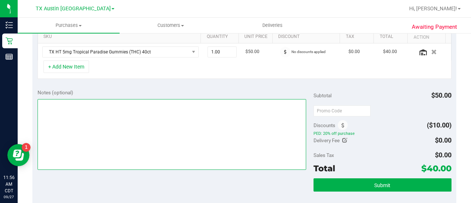
click at [177, 142] on textarea at bounding box center [172, 134] width 269 height 71
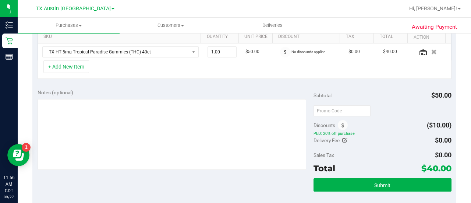
click at [334, 125] on div "Discounts" at bounding box center [331, 125] width 35 height 13
click at [338, 124] on span at bounding box center [343, 125] width 10 height 10
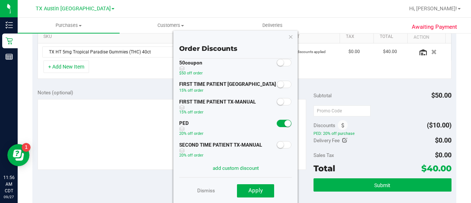
scroll to position [10, 0]
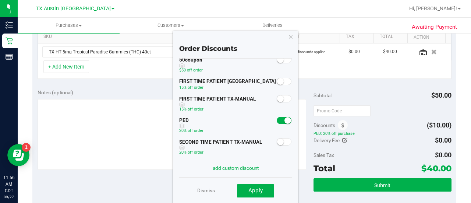
click at [277, 96] on small at bounding box center [280, 98] width 7 height 7
click at [253, 191] on span "Apply" at bounding box center [256, 190] width 14 height 7
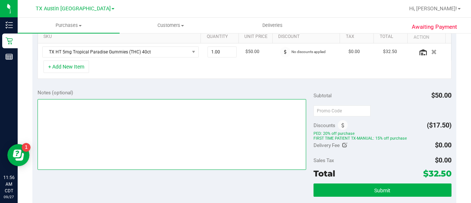
click at [196, 134] on textarea at bounding box center [172, 134] width 269 height 71
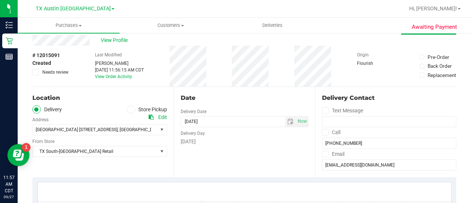
scroll to position [0, 0]
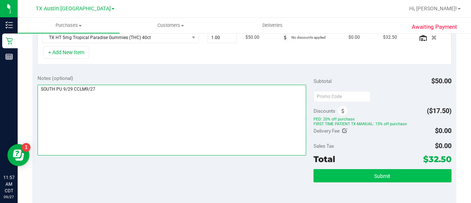
type textarea "SOUTH PU 9/29 CCLM9/27"
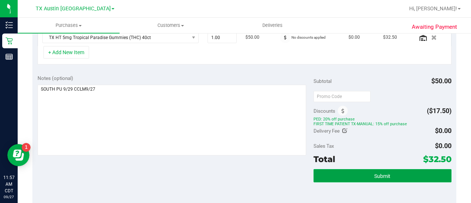
click at [384, 176] on span "Submit" at bounding box center [382, 176] width 16 height 6
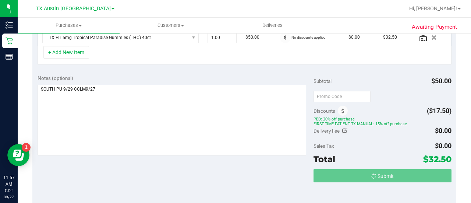
scroll to position [205, 0]
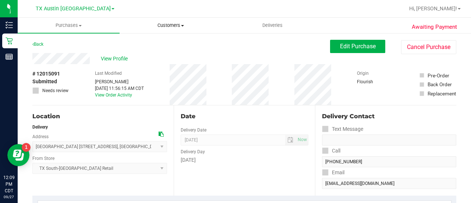
click at [176, 26] on span "Customers" at bounding box center [170, 25] width 101 height 7
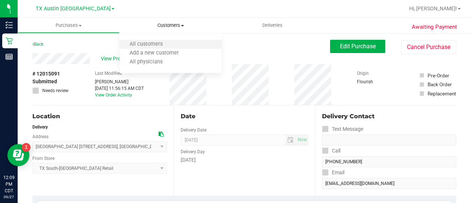
click at [175, 41] on li "All customers" at bounding box center [171, 44] width 102 height 9
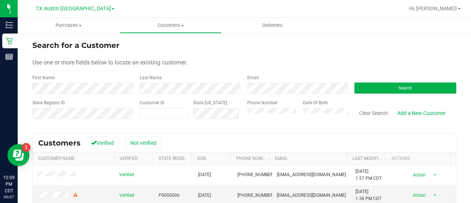
click at [258, 81] on div "Email" at bounding box center [296, 84] width 108 height 20
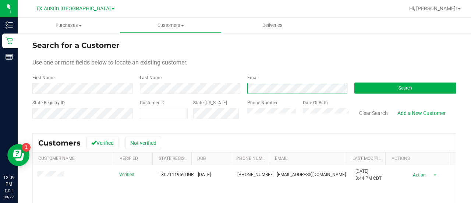
scroll to position [3, 0]
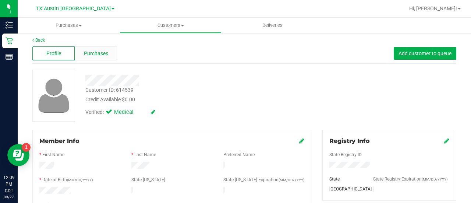
click at [102, 53] on span "Purchases" at bounding box center [96, 54] width 24 height 8
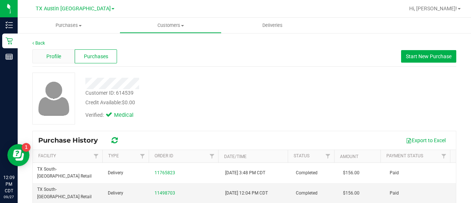
click at [57, 51] on div "Profile" at bounding box center [53, 56] width 42 height 14
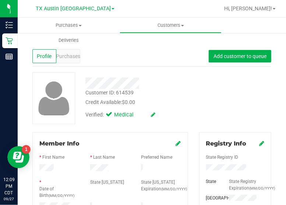
click at [200, 91] on div "Customer ID: 614539 Credit Available: $0.00" at bounding box center [142, 97] width 125 height 17
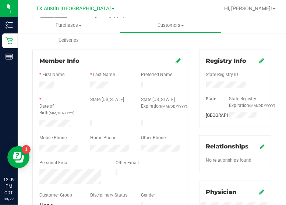
scroll to position [95, 0]
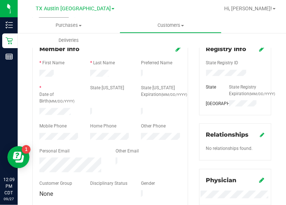
click at [48, 114] on div at bounding box center [59, 112] width 51 height 9
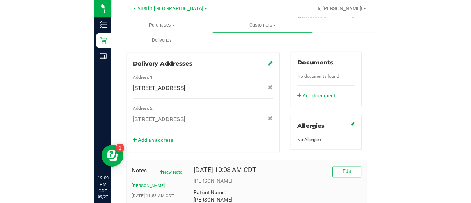
scroll to position [358, 0]
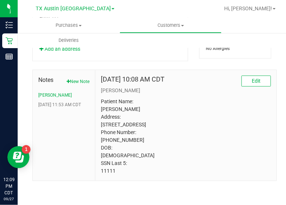
click at [109, 172] on p "Patient Name: [PERSON_NAME] Address: [STREET_ADDRESS] Phone Number: [PHONE_NUMB…" at bounding box center [186, 136] width 170 height 77
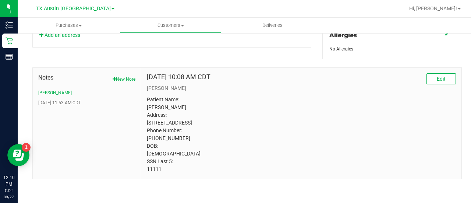
scroll to position [0, 0]
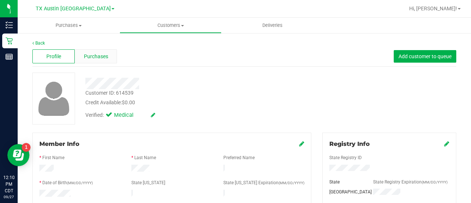
click at [89, 55] on span "Purchases" at bounding box center [96, 57] width 24 height 8
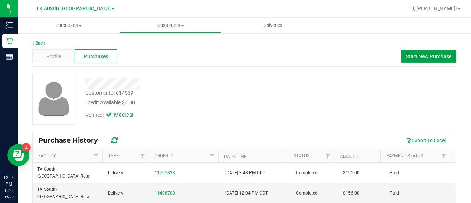
click at [431, 58] on span "Start New Purchase" at bounding box center [429, 56] width 46 height 6
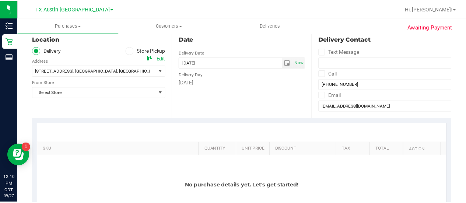
scroll to position [81, 0]
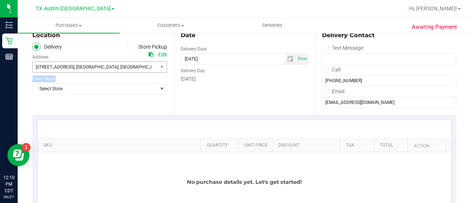
click at [116, 71] on div "Location Delivery Store Pickup Address Edit [STREET_ADDRESS] , [GEOGRAPHIC_DATA…" at bounding box center [102, 69] width 141 height 90
click at [116, 71] on span "[STREET_ADDRESS] , [GEOGRAPHIC_DATA] , [GEOGRAPHIC_DATA] 78749" at bounding box center [92, 67] width 119 height 10
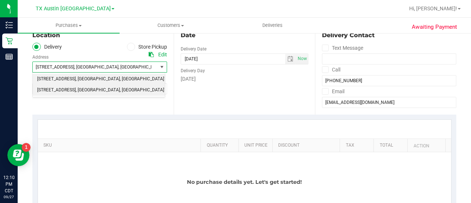
click at [117, 91] on li "[STREET_ADDRESS] , [GEOGRAPHIC_DATA] , [GEOGRAPHIC_DATA] 78741" at bounding box center [99, 90] width 132 height 11
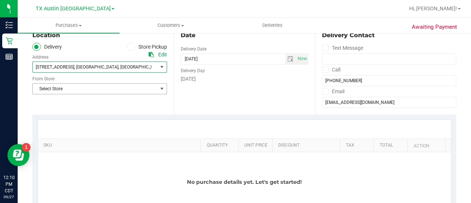
click at [120, 89] on span "Select Store" at bounding box center [95, 89] width 125 height 10
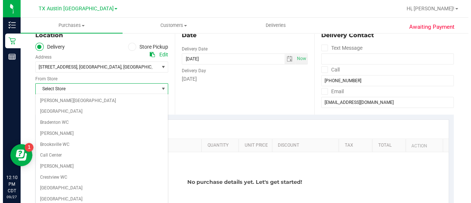
scroll to position [521, 0]
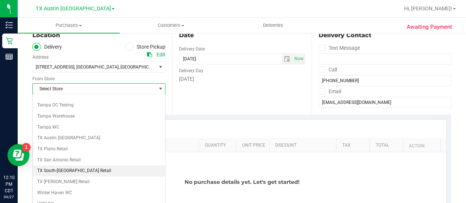
click at [57, 165] on li "TX South-[GEOGRAPHIC_DATA] Retail" at bounding box center [99, 170] width 132 height 11
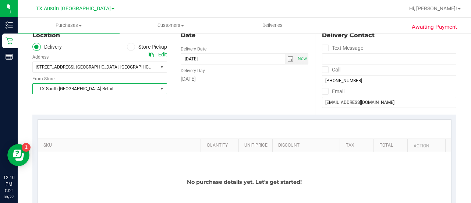
click at [217, 104] on div "Date Delivery Date [DATE] Now [DATE] 12:10 PM Now Delivery Day [DATE]" at bounding box center [244, 69] width 141 height 90
click at [239, 94] on div "Date Delivery Date [DATE] Now [DATE] 12:10 PM Now Delivery Day [DATE]" at bounding box center [244, 69] width 141 height 90
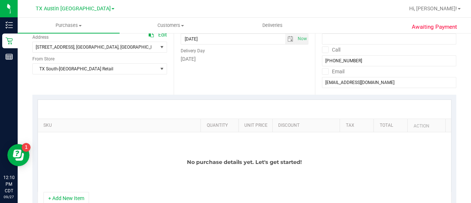
scroll to position [52, 0]
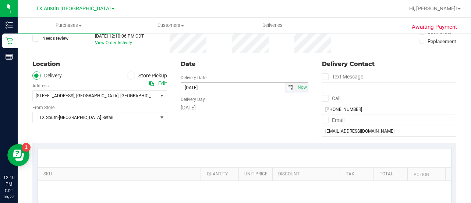
click at [285, 83] on span "select" at bounding box center [290, 87] width 11 height 10
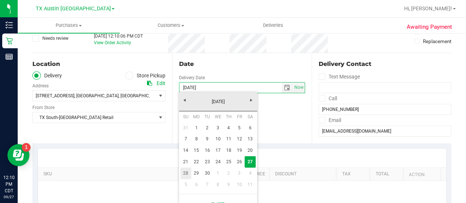
click at [183, 174] on link "28" at bounding box center [185, 173] width 11 height 11
type input "[DATE]"
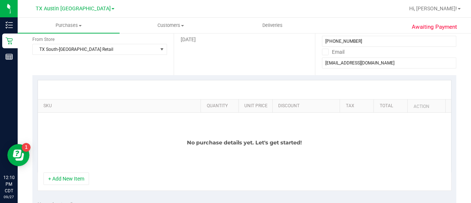
scroll to position [145, 0]
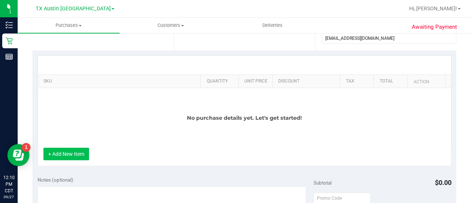
click at [69, 154] on button "+ Add New Item" at bounding box center [66, 154] width 46 height 13
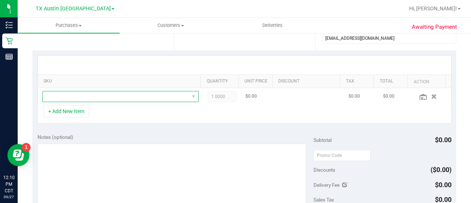
click at [127, 100] on span "NO DATA FOUND" at bounding box center [116, 96] width 147 height 10
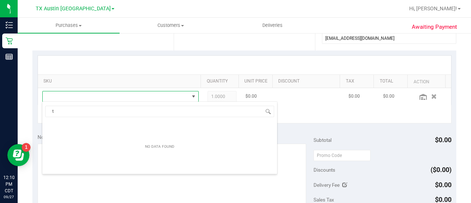
scroll to position [11, 148]
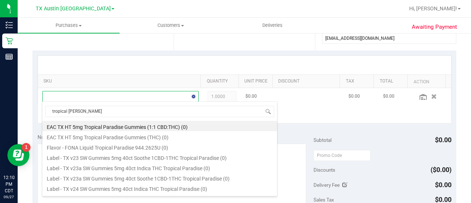
type input "tropical paradise"
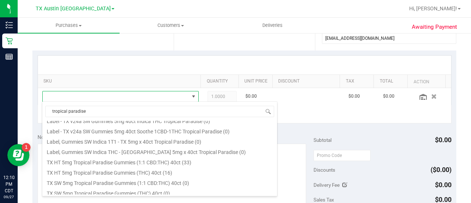
scroll to position [90, 0]
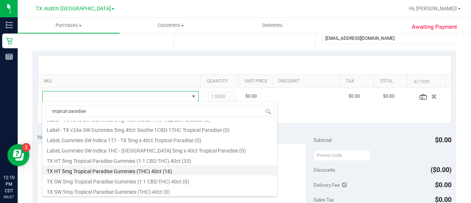
click at [159, 168] on li "TX HT 5mg Tropical Paradise Gummies (THC) 40ct (16)" at bounding box center [159, 170] width 235 height 10
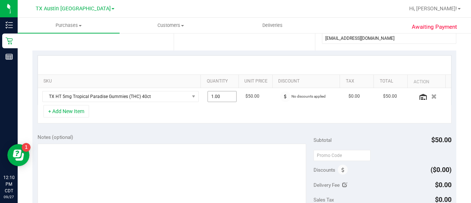
click at [216, 96] on span "1.00 1" at bounding box center [222, 96] width 29 height 11
type input "3"
type input "3.00"
click at [215, 121] on div "+ Add New Item" at bounding box center [245, 114] width 414 height 18
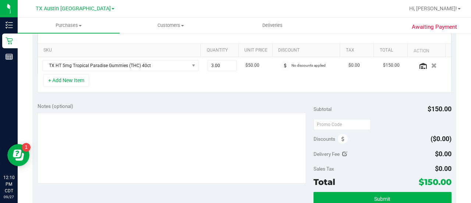
scroll to position [184, 0]
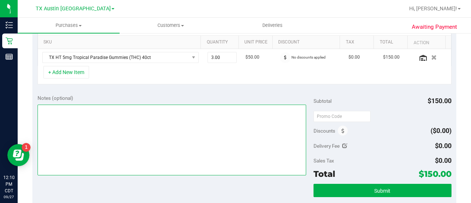
click at [217, 148] on textarea at bounding box center [172, 140] width 269 height 71
click at [186, 113] on textarea at bounding box center [172, 140] width 269 height 71
type textarea "O"
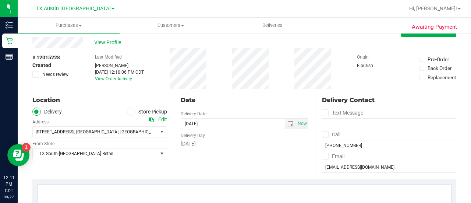
scroll to position [0, 0]
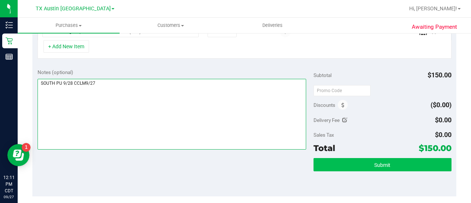
type textarea "SOUTH PU 9/28 CCLM9/27"
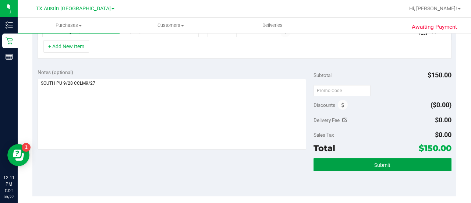
click at [374, 165] on span "Submit" at bounding box center [382, 165] width 16 height 6
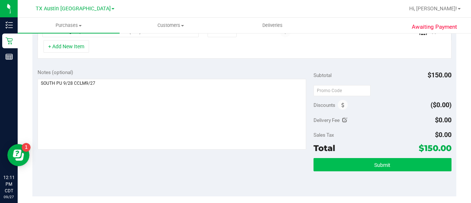
scroll to position [211, 0]
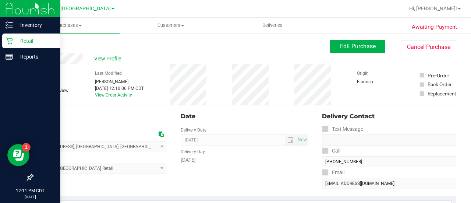
click at [18, 41] on p "Retail" at bounding box center [35, 40] width 44 height 9
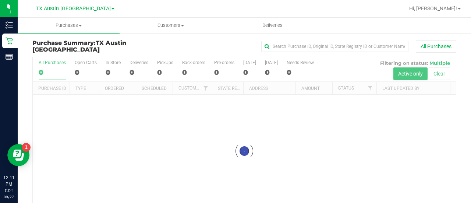
drag, startPoint x: 295, startPoint y: 135, endPoint x: 400, endPoint y: 147, distance: 105.6
click at [377, 135] on div at bounding box center [244, 151] width 423 height 188
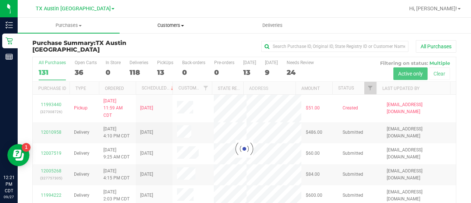
click at [162, 27] on span "Customers" at bounding box center [170, 25] width 101 height 7
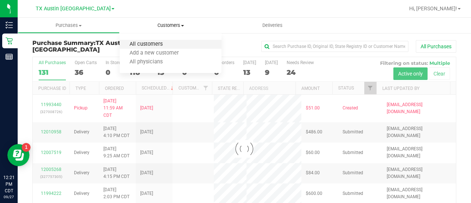
click at [154, 45] on span "All customers" at bounding box center [146, 44] width 53 height 6
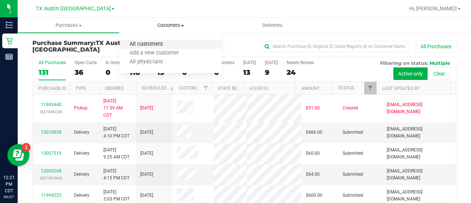
click at [169, 43] on span "All customers" at bounding box center [146, 44] width 53 height 6
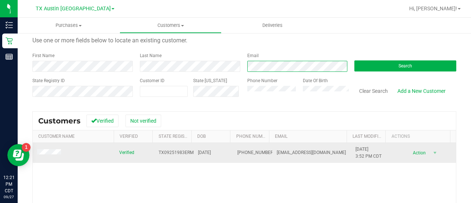
scroll to position [28, 0]
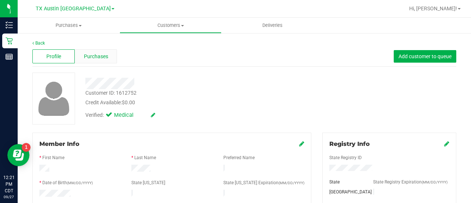
click at [99, 59] on span "Purchases" at bounding box center [96, 57] width 24 height 8
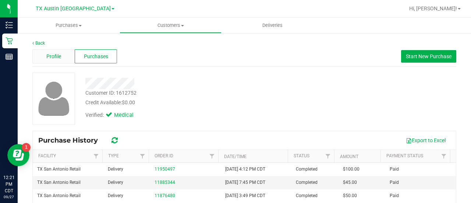
click at [54, 50] on div "Profile" at bounding box center [53, 56] width 42 height 14
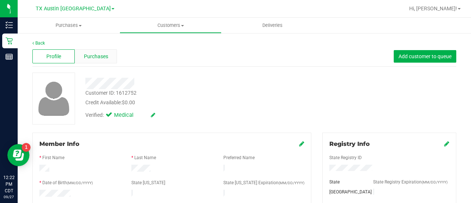
click at [98, 58] on span "Purchases" at bounding box center [96, 57] width 24 height 8
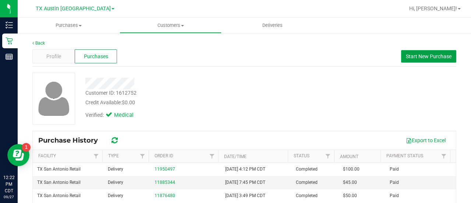
click at [411, 60] on button "Start New Purchase" at bounding box center [428, 56] width 55 height 13
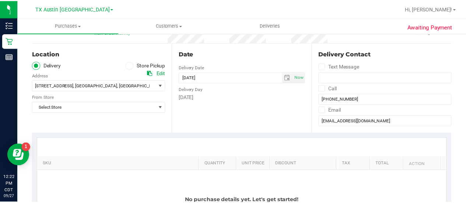
scroll to position [66, 0]
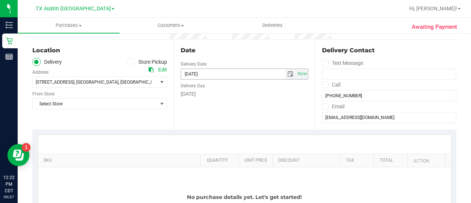
click at [288, 74] on span "select" at bounding box center [291, 74] width 6 height 6
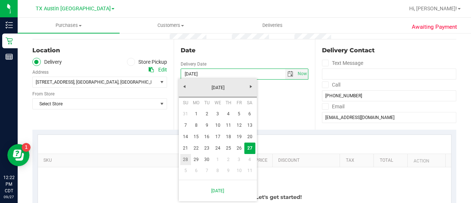
click at [184, 163] on link "28" at bounding box center [185, 159] width 11 height 11
type input "[DATE]"
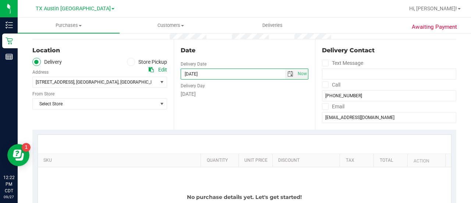
click at [126, 116] on div "Location Delivery Store Pickup Address Edit [STREET_ADDRESS] , [GEOGRAPHIC_DATA…" at bounding box center [102, 84] width 141 height 90
click at [127, 101] on span "Select Store" at bounding box center [95, 104] width 125 height 10
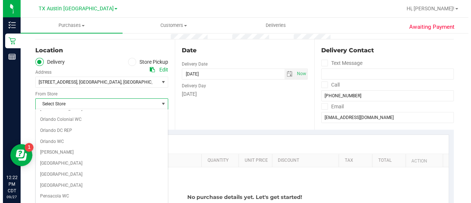
scroll to position [521, 0]
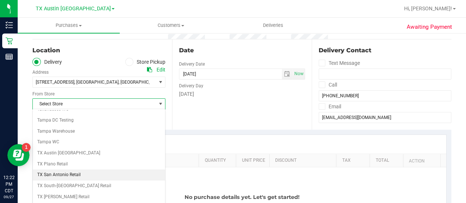
click at [49, 169] on li "TX San Antonio Retail" at bounding box center [99, 174] width 132 height 11
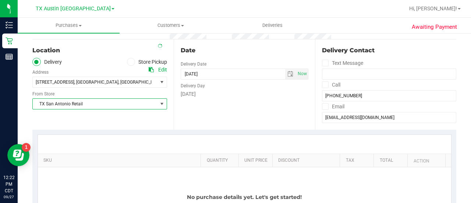
click at [113, 152] on div at bounding box center [245, 144] width 414 height 19
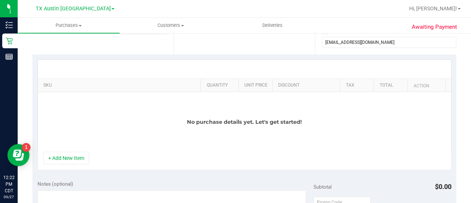
scroll to position [167, 0]
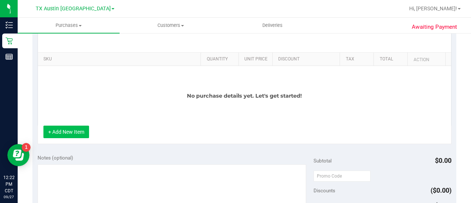
click at [71, 136] on button "+ Add New Item" at bounding box center [66, 132] width 46 height 13
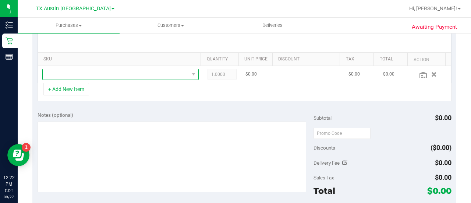
click at [125, 73] on span "NO DATA FOUND" at bounding box center [116, 74] width 147 height 10
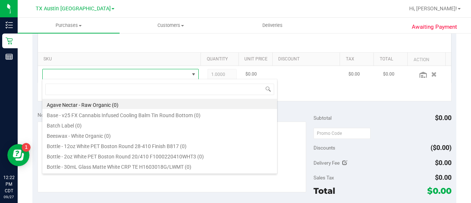
scroll to position [11, 148]
type input "high dose"
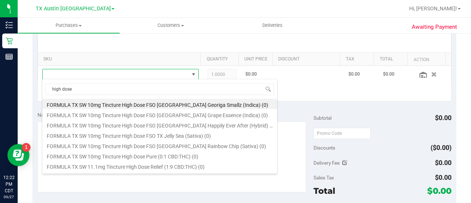
click at [279, 115] on body "Inventory Retail Reports 12:22 PM CDT [DATE] 09/27 [GEOGRAPHIC_DATA] [GEOGRAPHI…" at bounding box center [235, 101] width 471 height 203
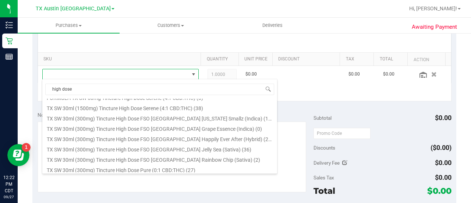
scroll to position [108, 0]
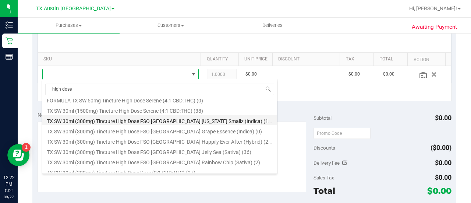
click at [219, 120] on li "TX SW 30ml (300mg) Tincture High Dose FSO [GEOGRAPHIC_DATA] [US_STATE] Smallz (…" at bounding box center [159, 120] width 235 height 10
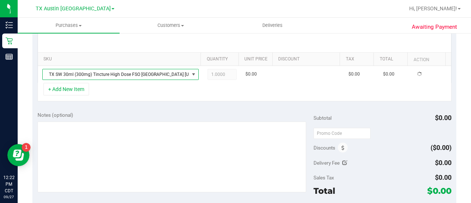
click at [219, 108] on div "Notes (optional) Subtotal $0.00 Discounts ($0.00) Delivery Fee $0.00 Sales Tax …" at bounding box center [244, 172] width 424 height 133
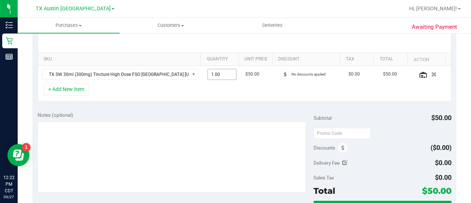
click at [217, 73] on span "1.00 1" at bounding box center [222, 74] width 29 height 11
type input "2"
type input "2.00"
click at [187, 99] on div "+ Add New Item" at bounding box center [245, 92] width 414 height 18
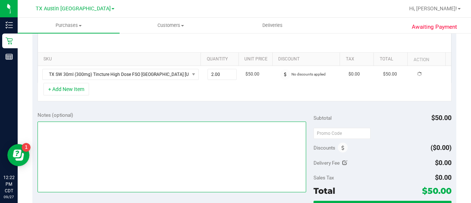
click at [179, 144] on textarea at bounding box center [172, 157] width 269 height 71
type textarea "SAN PU 9"
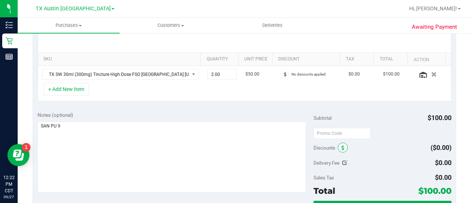
click at [341, 147] on span at bounding box center [343, 148] width 10 height 10
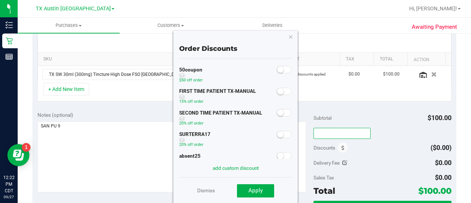
click at [341, 128] on input "text" at bounding box center [342, 133] width 57 height 11
type input "HAPPYDAY25"
click at [368, 158] on div "Delivery Fee $0.00" at bounding box center [383, 162] width 138 height 13
click at [293, 35] on div "Order Discounts 50coupon $50 off order FIRST TIME PATIENT TX-MANUAL 15% off ord…" at bounding box center [235, 124] width 124 height 186
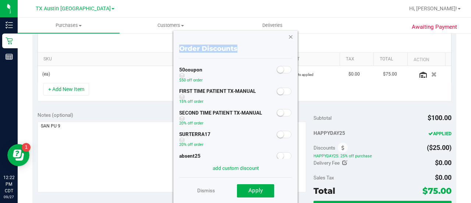
click at [291, 34] on icon "button" at bounding box center [290, 36] width 5 height 9
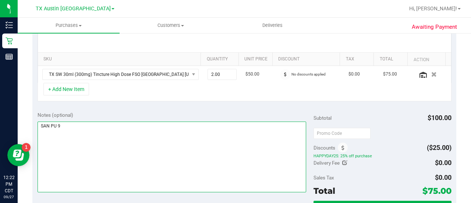
click at [246, 155] on textarea at bounding box center [172, 157] width 269 height 71
click at [145, 142] on textarea at bounding box center [172, 157] width 269 height 71
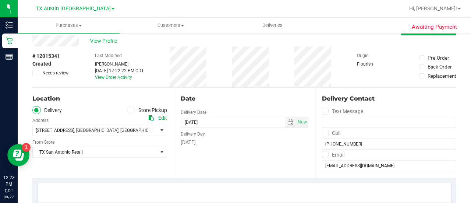
scroll to position [17, 0]
type textarea "SAN PU 9/28 CCLM9/27"
click at [219, 167] on div "Date Delivery Date [DATE] Now [DATE] 08:00 AM Now Delivery Day [DATE]" at bounding box center [244, 133] width 141 height 90
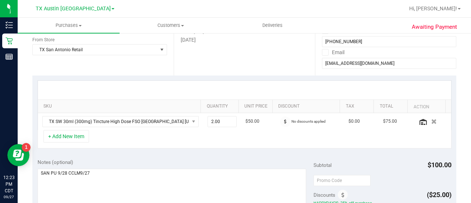
scroll to position [125, 0]
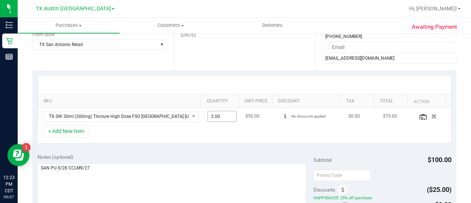
click at [218, 120] on span "2.00 2" at bounding box center [222, 116] width 29 height 11
click at [219, 116] on span "2.00 2" at bounding box center [222, 116] width 29 height 11
type input "4"
type input "4.00"
click at [195, 145] on div "SKU Quantity Unit Price Discount Tax Total Action TX SW 30ml (300mg) Tincture H…" at bounding box center [244, 109] width 424 height 78
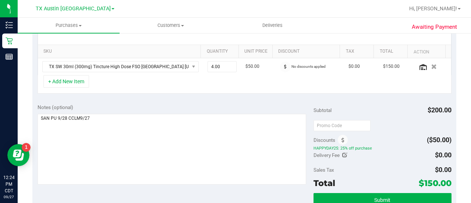
scroll to position [174, 0]
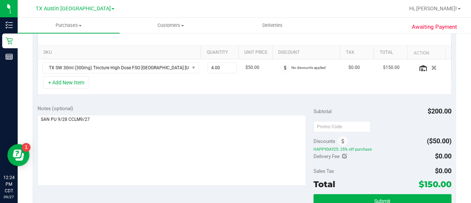
click at [229, 95] on div "SKU Quantity Unit Price Discount Tax Total Action TX SW 30ml (300mg) Tincture H…" at bounding box center [244, 61] width 424 height 78
click at [226, 93] on div "+ Add New Item" at bounding box center [245, 85] width 414 height 18
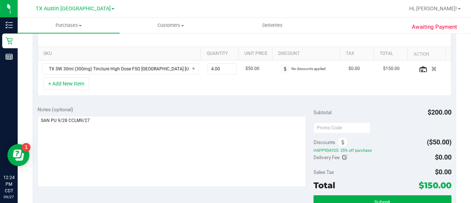
scroll to position [184, 0]
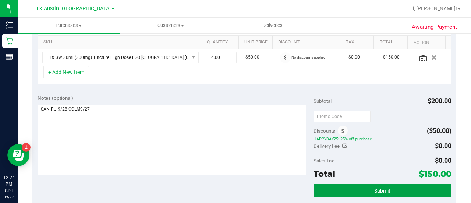
click at [374, 185] on button "Submit" at bounding box center [383, 190] width 138 height 13
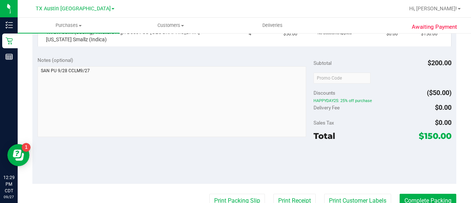
scroll to position [218, 0]
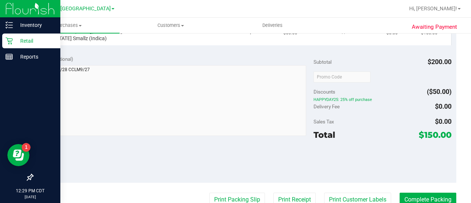
click at [15, 39] on p "Retail" at bounding box center [35, 40] width 44 height 9
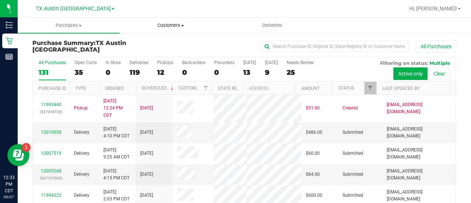
click at [162, 27] on span "Customers" at bounding box center [170, 25] width 101 height 7
click at [160, 38] on ul "All customers Add a new customer All physicians" at bounding box center [171, 54] width 102 height 40
click at [167, 28] on span "Customers" at bounding box center [171, 25] width 102 height 7
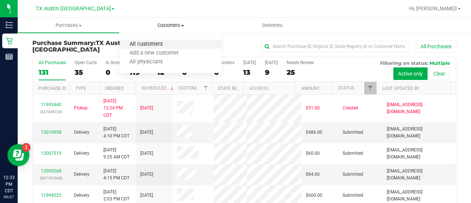
click at [163, 44] on span "All customers" at bounding box center [146, 44] width 53 height 6
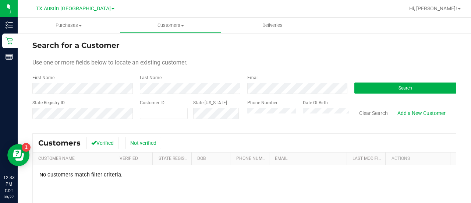
click at [213, 112] on div "State Registry ID Customer ID State [US_STATE] Phone Number Date Of Birth Clear…" at bounding box center [244, 112] width 424 height 26
click at [230, 54] on form "Search for a Customer Use one or more fields below to locate an existing custom…" at bounding box center [244, 83] width 424 height 86
click at [303, 120] on div "Date Of Birth" at bounding box center [324, 112] width 52 height 26
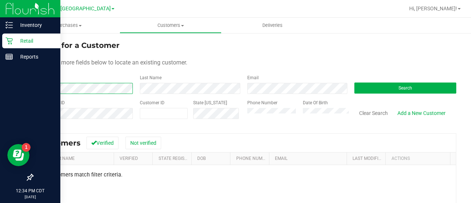
click at [13, 91] on div "Inventory Retail Reports 12:34 PM CDT [DATE] 09/27 [GEOGRAPHIC_DATA] [GEOGRAPHI…" at bounding box center [235, 101] width 471 height 203
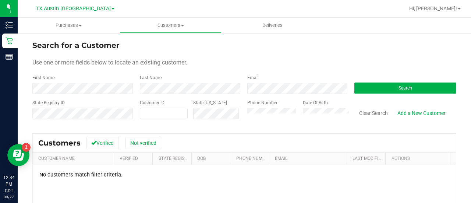
click at [110, 64] on span "Use one or more fields below to locate an existing customer." at bounding box center [109, 62] width 155 height 7
click at [281, 112] on div "Phone Number Date Of Birth" at bounding box center [296, 112] width 108 height 26
click at [215, 112] on div "State Registry ID Customer ID State [US_STATE] Phone Number Date Of Birth Clear…" at bounding box center [244, 112] width 424 height 26
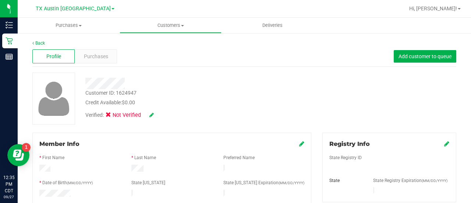
click at [322, 79] on div "Customer ID: 1624947 Credit Available: $0.00 Verified: Not Verified" at bounding box center [244, 99] width 435 height 52
click at [96, 60] on span "Purchases" at bounding box center [96, 57] width 24 height 8
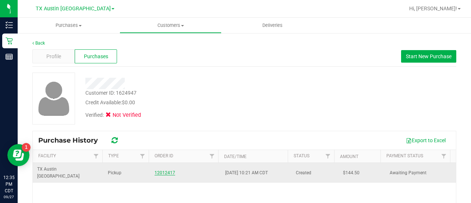
click at [166, 170] on link "12012417" at bounding box center [165, 172] width 21 height 5
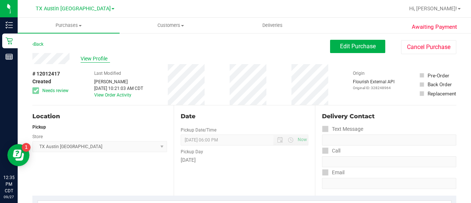
click at [93, 57] on span "View Profile" at bounding box center [95, 59] width 29 height 8
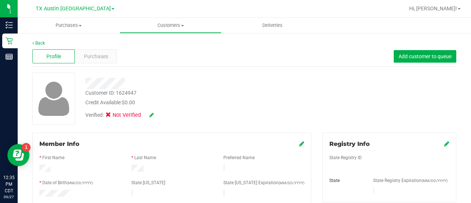
click at [230, 94] on div "Customer ID: 1624947 Credit Available: $0.00" at bounding box center [189, 97] width 218 height 17
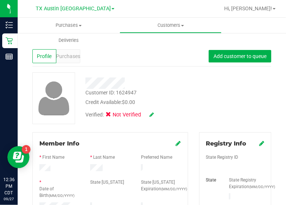
click at [69, 60] on span "Purchases" at bounding box center [68, 57] width 24 height 8
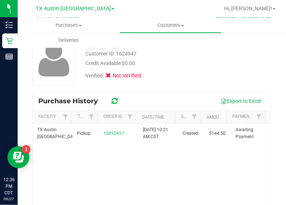
scroll to position [43, 0]
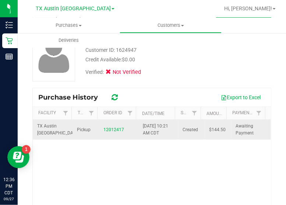
click at [106, 138] on td "12012417" at bounding box center [119, 130] width 40 height 20
click at [115, 127] on link "12012417" at bounding box center [113, 129] width 21 height 5
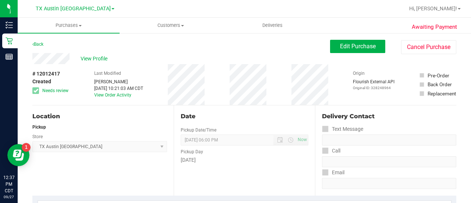
drag, startPoint x: 71, startPoint y: 58, endPoint x: 102, endPoint y: 173, distance: 118.4
click at [102, 173] on div "Location Pickup Store [GEOGRAPHIC_DATA] [GEOGRAPHIC_DATA] [GEOGRAPHIC_DATA] Sel…" at bounding box center [102, 150] width 141 height 90
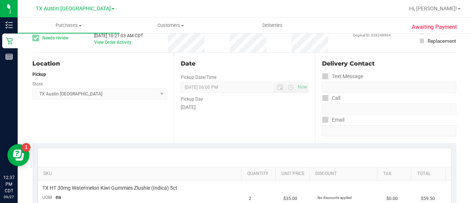
scroll to position [1, 0]
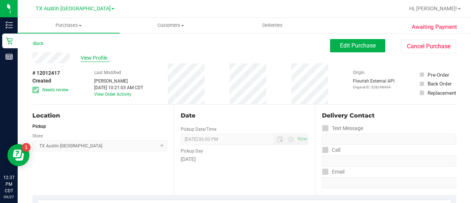
click at [98, 60] on span "View Profile" at bounding box center [95, 58] width 29 height 8
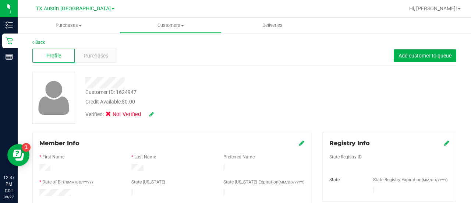
click at [227, 102] on div "Credit Available: $0.00" at bounding box center [188, 102] width 207 height 8
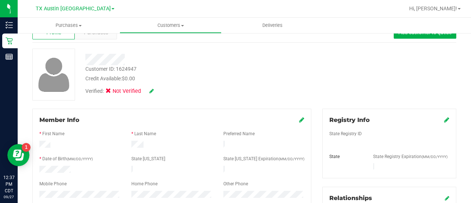
scroll to position [34, 0]
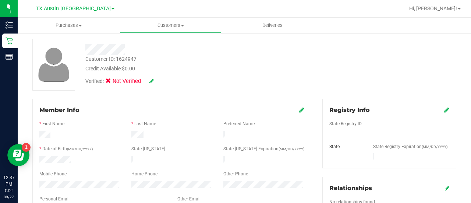
click at [291, 82] on div "Verified: Not Verified" at bounding box center [189, 81] width 218 height 16
click at [240, 84] on div "Verified: Not Verified" at bounding box center [189, 81] width 218 height 16
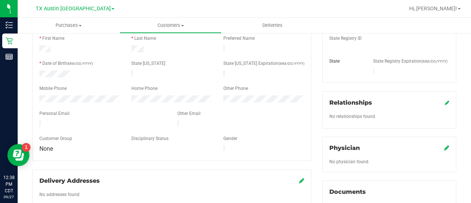
scroll to position [122, 0]
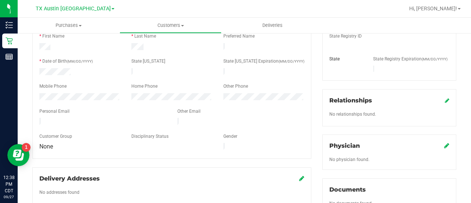
click at [57, 121] on div at bounding box center [103, 122] width 138 height 9
click at [115, 120] on div at bounding box center [103, 122] width 138 height 9
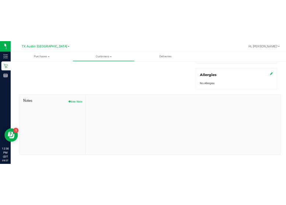
scroll to position [0, 0]
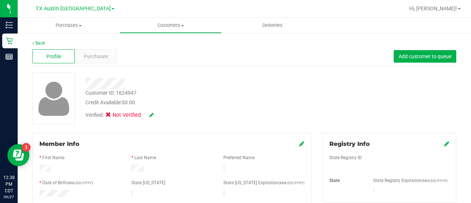
click at [242, 112] on div "Verified: Not Verified" at bounding box center [189, 114] width 218 height 16
click at [225, 99] on div "Credit Available: $0.00" at bounding box center [188, 103] width 207 height 8
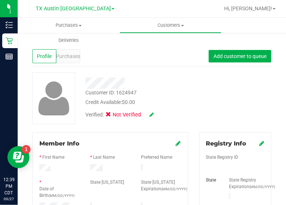
click at [232, 114] on div "Customer ID: 1624947 Credit Available: $0.00 Verified: Not Verified" at bounding box center [152, 99] width 250 height 52
click at [66, 56] on span "Purchases" at bounding box center [68, 57] width 24 height 8
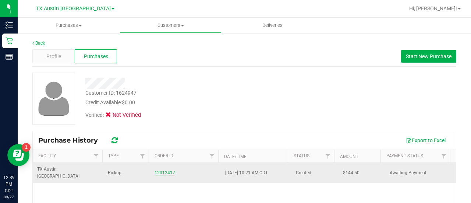
click at [162, 170] on link "12012417" at bounding box center [165, 172] width 21 height 5
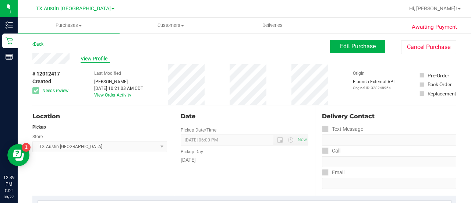
click at [96, 61] on span "View Profile" at bounding box center [95, 59] width 29 height 8
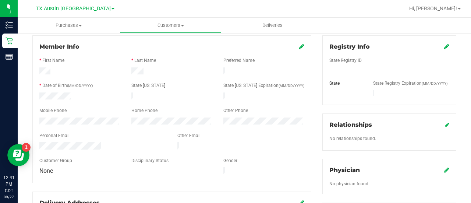
scroll to position [99, 0]
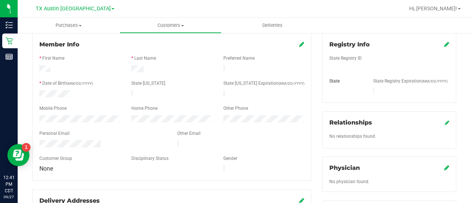
click at [299, 43] on icon at bounding box center [301, 44] width 5 height 6
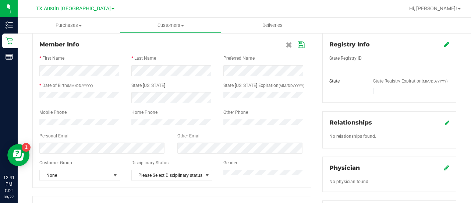
click at [300, 44] on icon at bounding box center [301, 45] width 7 height 6
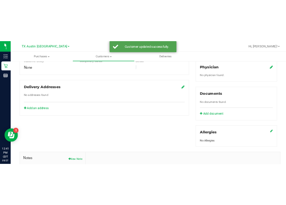
scroll to position [265, 0]
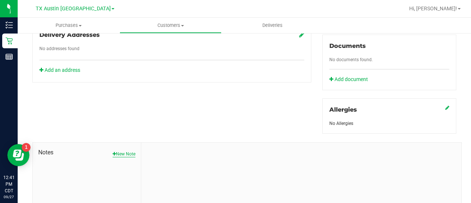
click at [118, 151] on button "New Note" at bounding box center [124, 154] width 23 height 7
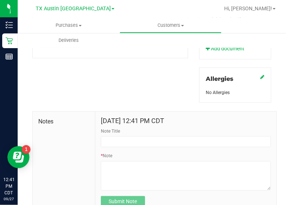
scroll to position [330, 0]
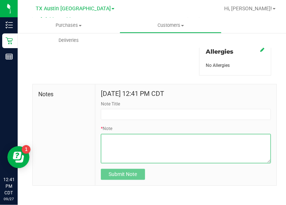
click at [180, 156] on textarea "* Note" at bounding box center [186, 148] width 170 height 29
paste textarea "Patient Name: [PERSON_NAME] Address: [STREET_ADDRESS][PERSON_NAME] Phone Number…"
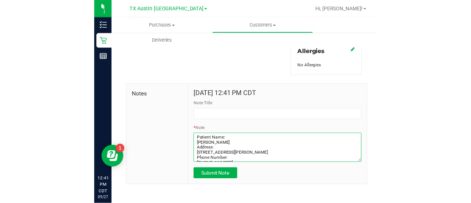
scroll to position [53, 0]
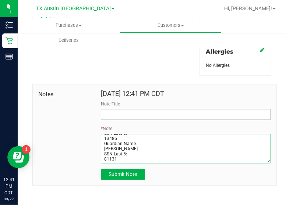
type textarea "Patient Name: [PERSON_NAME] Address: [STREET_ADDRESS][PERSON_NAME] Phone Number…"
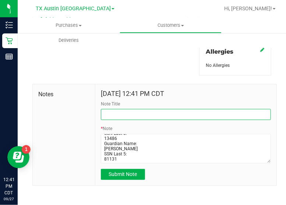
click at [149, 115] on input "Note Title" at bounding box center [186, 114] width 170 height 11
type input "[PERSON_NAME]."
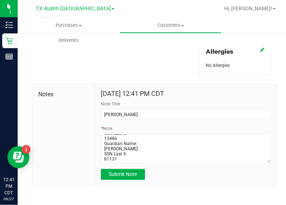
click at [136, 164] on form "[DATE] 12:41 PM CDT Note Title [PERSON_NAME]. * Note Submit Note" at bounding box center [186, 135] width 170 height 91
click at [138, 171] on button "Submit Note" at bounding box center [123, 174] width 44 height 11
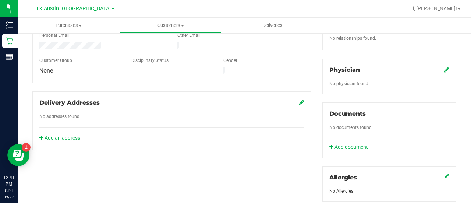
scroll to position [197, 0]
click at [444, 67] on icon at bounding box center [446, 70] width 5 height 6
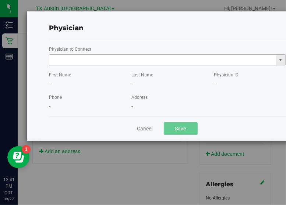
click at [198, 59] on input "text" at bounding box center [162, 60] width 227 height 10
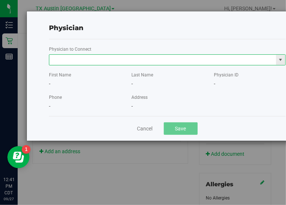
paste input "[PERSON_NAME]"
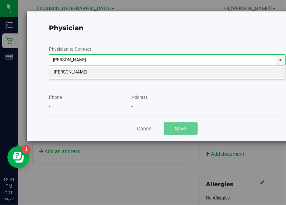
click at [177, 69] on li "[PERSON_NAME]" at bounding box center [167, 72] width 236 height 11
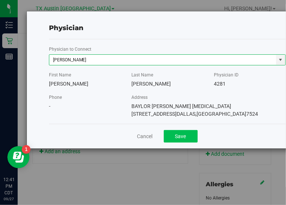
type input "[PERSON_NAME]"
click at [179, 138] on button "Save" at bounding box center [181, 136] width 34 height 13
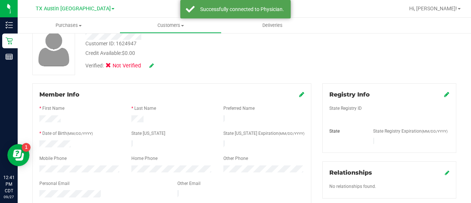
scroll to position [45, 0]
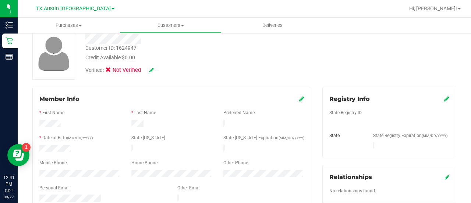
click at [449, 99] on div "Registry Info State Registry ID State State Registry Expiration (MM/DD/YYYY)" at bounding box center [390, 123] width 134 height 70
click at [444, 99] on icon at bounding box center [446, 99] width 5 height 6
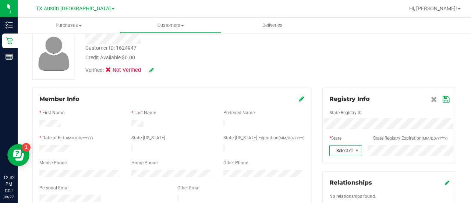
click at [342, 152] on span "Select state" at bounding box center [341, 150] width 23 height 10
click at [346, 142] on li "[GEOGRAPHIC_DATA]" at bounding box center [341, 148] width 31 height 13
click at [438, 106] on div at bounding box center [390, 106] width 120 height 6
click at [440, 101] on span at bounding box center [440, 99] width 18 height 9
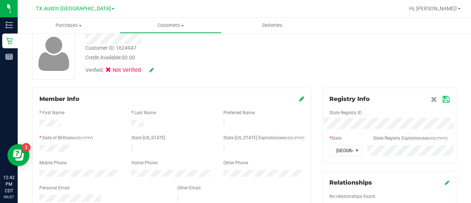
click at [443, 101] on icon at bounding box center [446, 99] width 7 height 6
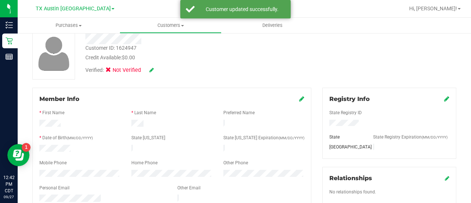
click at [150, 70] on icon at bounding box center [152, 69] width 4 height 5
click at [111, 74] on span at bounding box center [110, 71] width 7 height 7
click at [0, 0] on input "Medical" at bounding box center [0, 0] width 0 height 0
click at [162, 71] on icon at bounding box center [162, 70] width 6 height 5
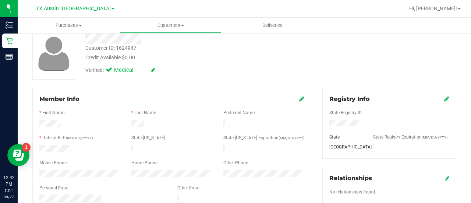
scroll to position [0, 0]
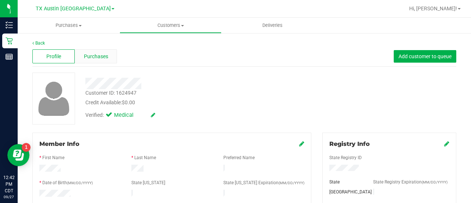
click at [102, 49] on div "Purchases" at bounding box center [96, 56] width 42 height 14
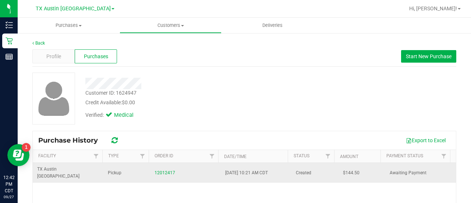
click at [159, 169] on div "12012417" at bounding box center [186, 172] width 62 height 7
click at [162, 170] on link "12012417" at bounding box center [165, 172] width 21 height 5
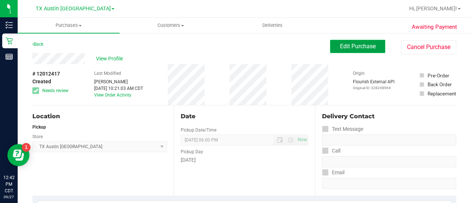
click at [358, 43] on span "Edit Purchase" at bounding box center [358, 46] width 36 height 7
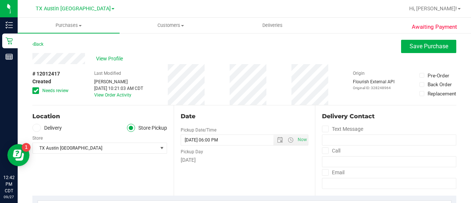
scroll to position [27, 0]
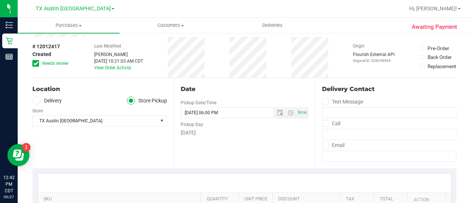
click at [40, 98] on span at bounding box center [36, 100] width 8 height 8
click at [0, 0] on input "Delivery" at bounding box center [0, 0] width 0 height 0
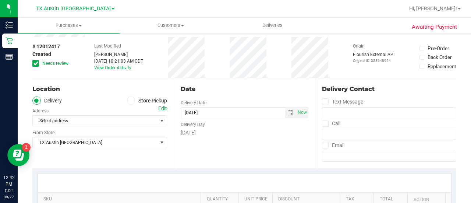
click at [40, 98] on span at bounding box center [36, 100] width 8 height 8
click at [0, 0] on input "Delivery" at bounding box center [0, 0] width 0 height 0
click at [59, 127] on div "[GEOGRAPHIC_DATA] [GEOGRAPHIC_DATA] [GEOGRAPHIC_DATA] Select Store [PERSON_NAME…" at bounding box center [99, 137] width 135 height 22
click at [62, 119] on span "Select address" at bounding box center [92, 121] width 119 height 10
click at [160, 107] on div "Edit" at bounding box center [162, 109] width 9 height 8
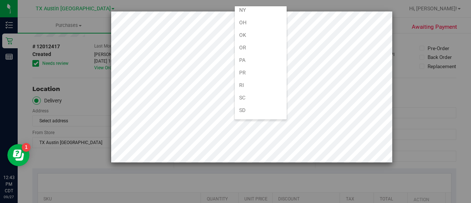
scroll to position [442, 0]
click at [237, 116] on li "[GEOGRAPHIC_DATA]" at bounding box center [261, 122] width 52 height 13
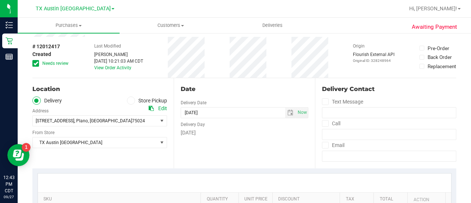
click at [39, 61] on span at bounding box center [35, 63] width 7 height 7
click at [0, 0] on input "Needs review" at bounding box center [0, 0] width 0 height 0
click at [76, 141] on span "TX Austin [GEOGRAPHIC_DATA]" at bounding box center [95, 142] width 125 height 10
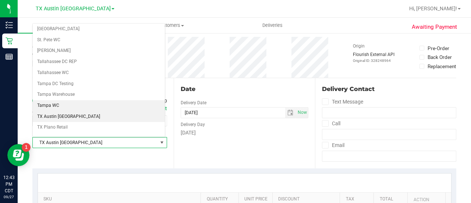
scroll to position [474, 0]
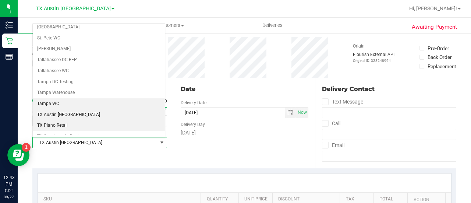
click at [64, 120] on li "TX Plano Retail" at bounding box center [99, 125] width 132 height 11
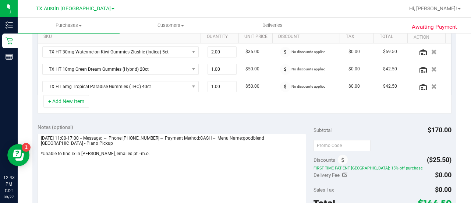
scroll to position [192, 0]
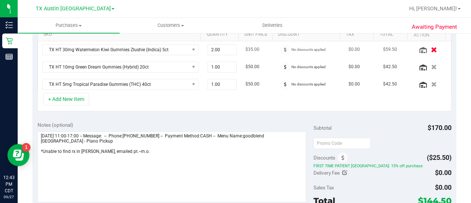
click at [431, 51] on icon "button" at bounding box center [434, 50] width 6 height 6
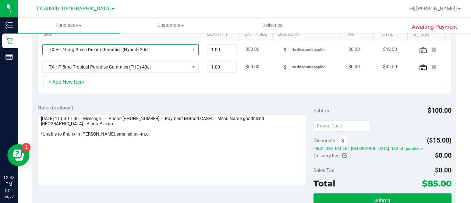
click at [121, 45] on span "TX HT 10mg Green Dream Gummies (Hybrid) 20ct" at bounding box center [116, 50] width 147 height 10
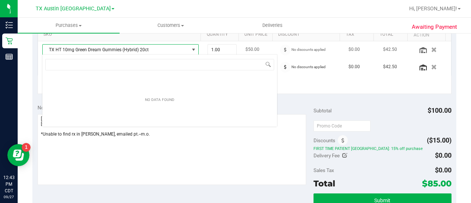
scroll to position [11, 152]
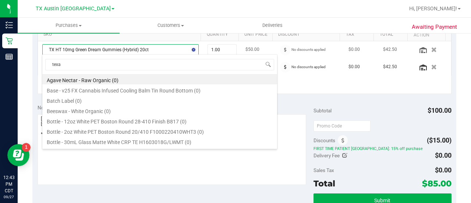
type input "[US_STATE]"
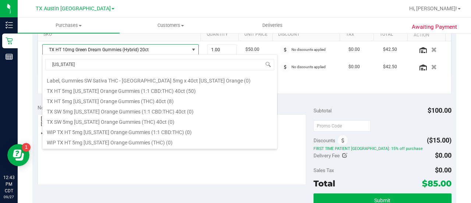
scroll to position [99, 0]
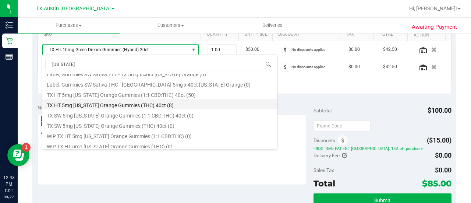
click at [106, 106] on li "TX HT 5mg [US_STATE] Orange Gummies (THC) 40ct (8)" at bounding box center [159, 104] width 235 height 10
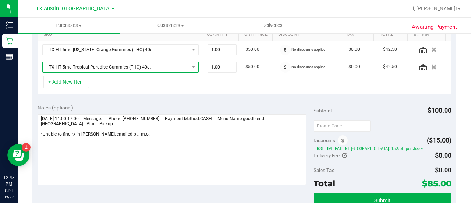
click at [150, 67] on span "TX HT 5mg Tropical Paradise Gummies (THC) 40ct" at bounding box center [116, 67] width 147 height 10
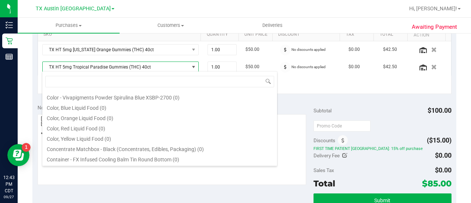
scroll to position [323, 0]
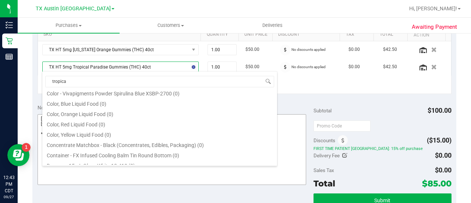
type input "tropical"
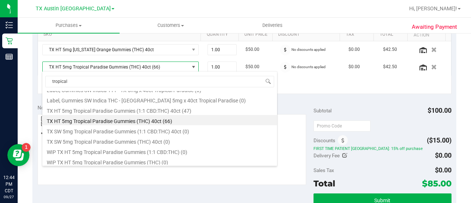
scroll to position [107, 0]
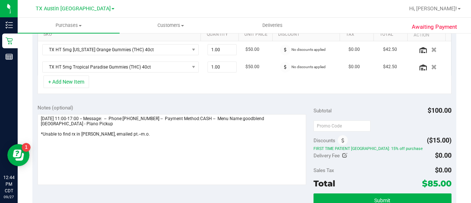
click at [302, 77] on div "+ Add New Item" at bounding box center [245, 84] width 414 height 18
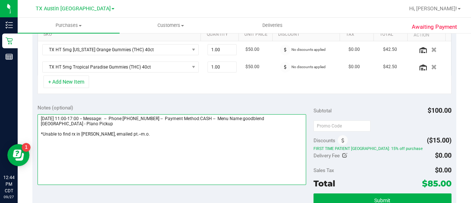
click at [150, 134] on textarea at bounding box center [172, 149] width 269 height 71
click at [145, 128] on textarea at bounding box center [172, 149] width 269 height 71
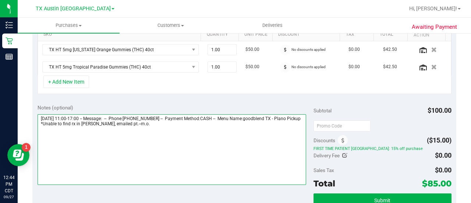
click at [144, 139] on textarea at bounding box center [172, 149] width 269 height 71
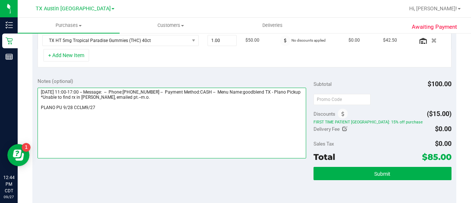
scroll to position [219, 0]
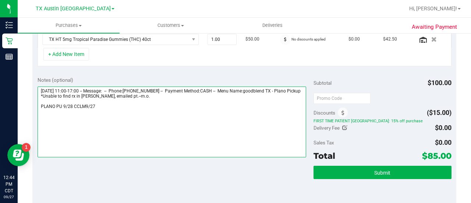
type textarea "[DATE] 11:00-17:00 -- Message: -- Phone:[PHONE_NUMBER] -- Payment Method:CASH -…"
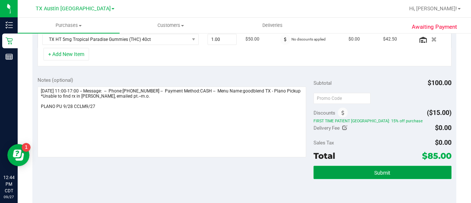
click at [385, 173] on span "Submit" at bounding box center [382, 173] width 16 height 6
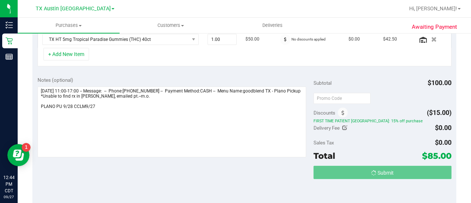
scroll to position [208, 0]
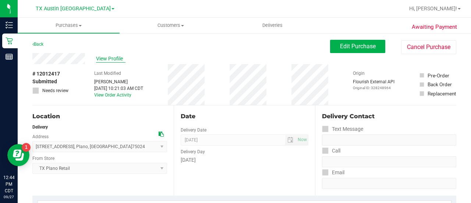
click at [121, 58] on span "View Profile" at bounding box center [110, 59] width 29 height 8
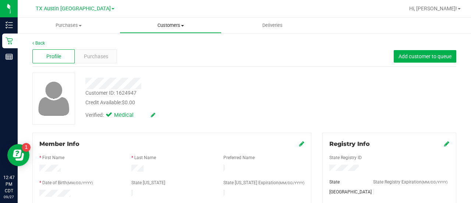
click at [166, 24] on span "Customers" at bounding box center [170, 25] width 101 height 7
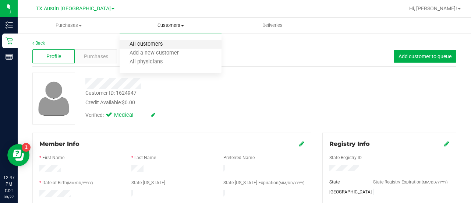
click at [155, 47] on span "All customers" at bounding box center [146, 44] width 53 height 6
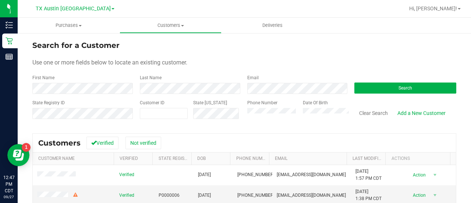
click at [247, 120] on div "Phone Number" at bounding box center [272, 112] width 50 height 26
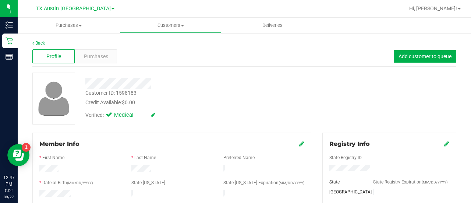
click at [91, 60] on span "Purchases" at bounding box center [96, 57] width 24 height 8
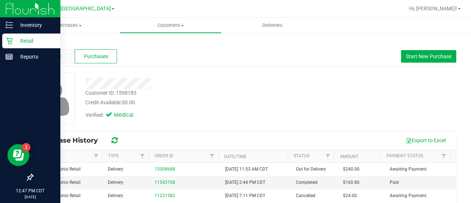
click at [7, 40] on icon at bounding box center [9, 41] width 7 height 7
